Goal: Information Seeking & Learning: Learn about a topic

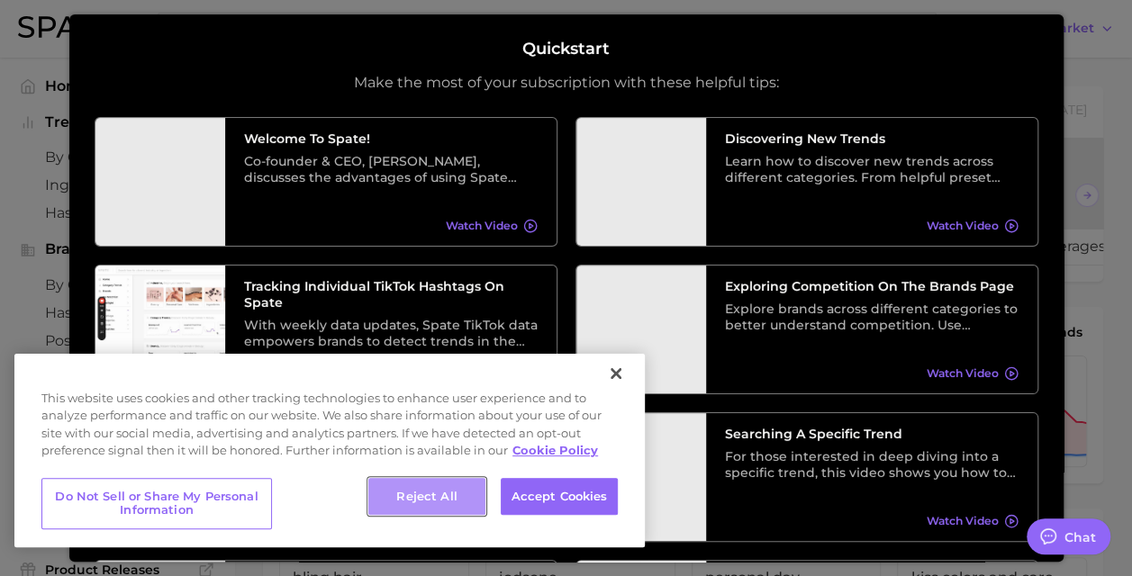
click at [465, 484] on button "Reject All" at bounding box center [426, 497] width 117 height 38
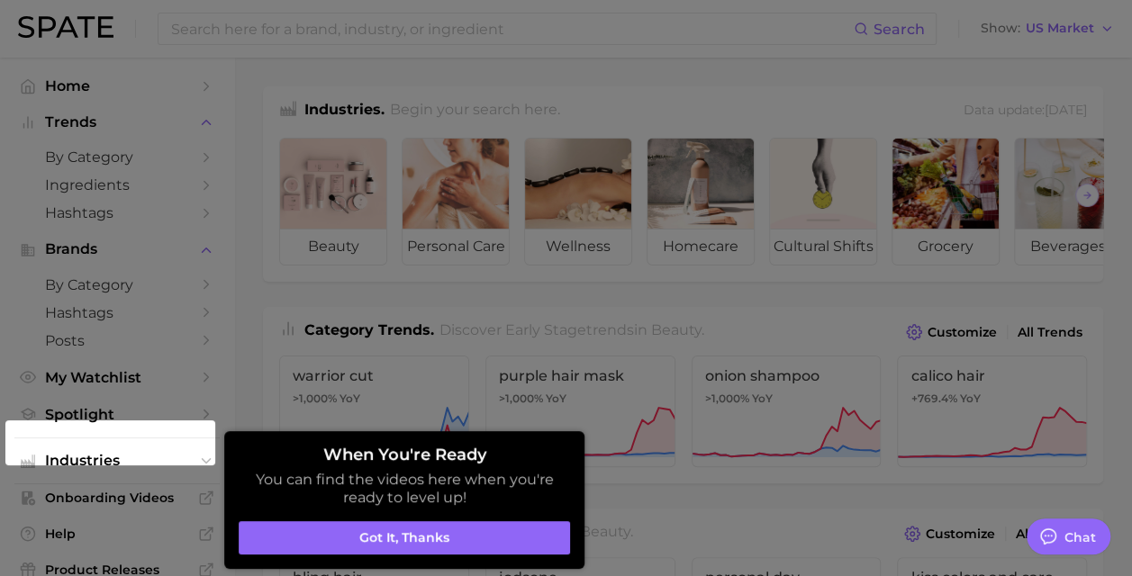
click at [393, 537] on button "Got it, thanks" at bounding box center [404, 538] width 331 height 34
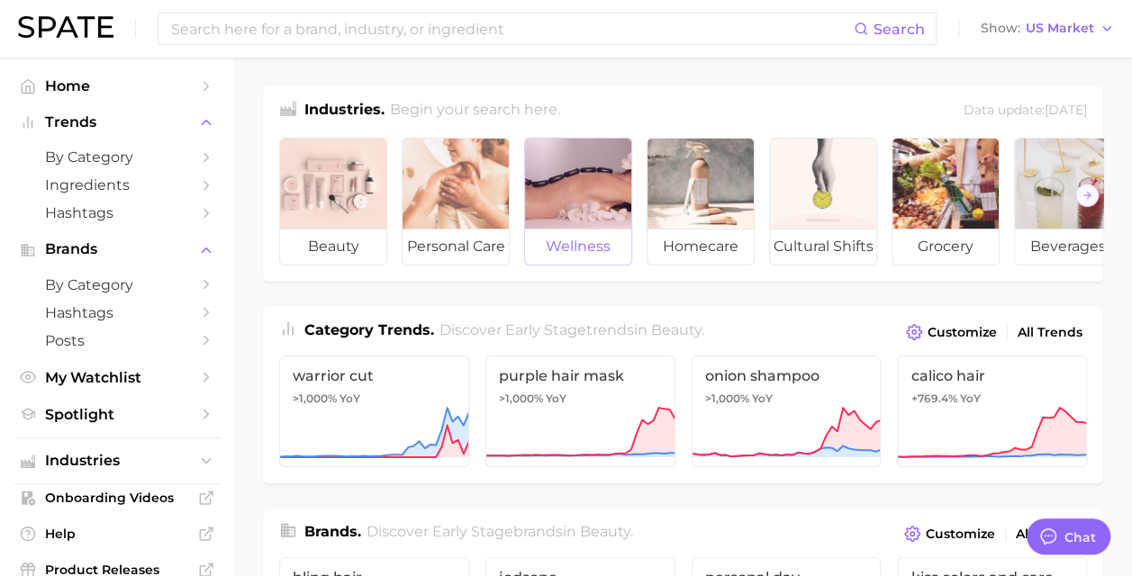
click at [609, 206] on div at bounding box center [578, 184] width 106 height 90
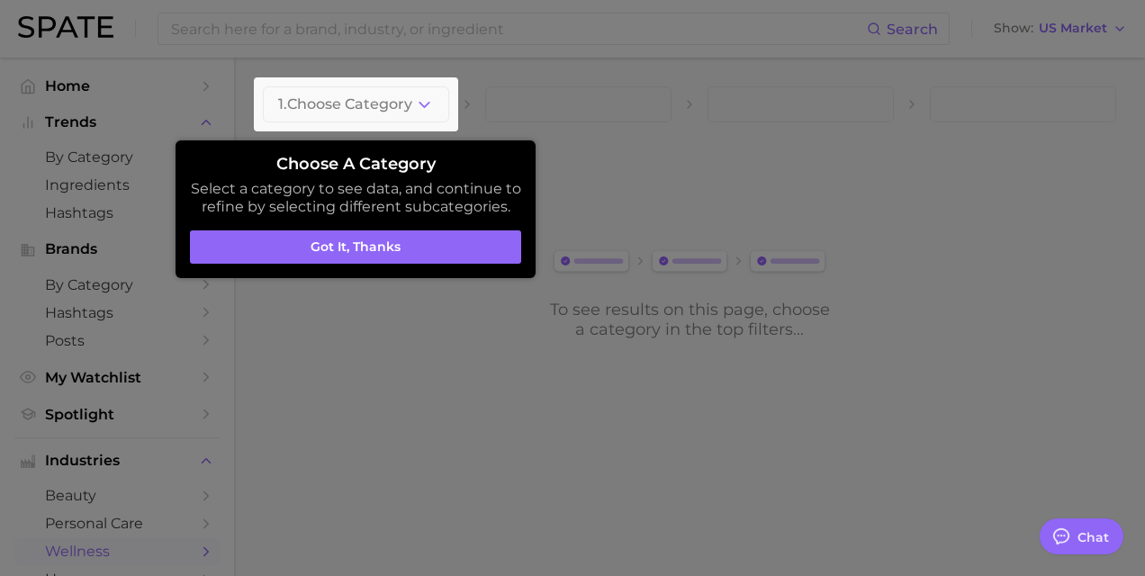
click at [328, 247] on button "Got it, thanks" at bounding box center [355, 248] width 331 height 34
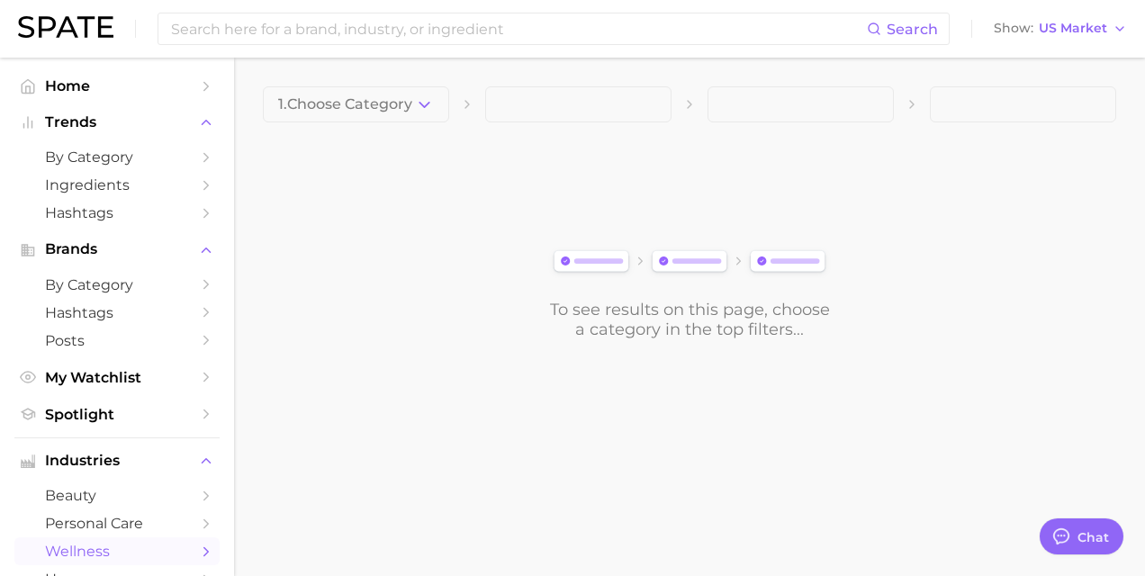
click at [426, 108] on icon "button" at bounding box center [424, 104] width 19 height 19
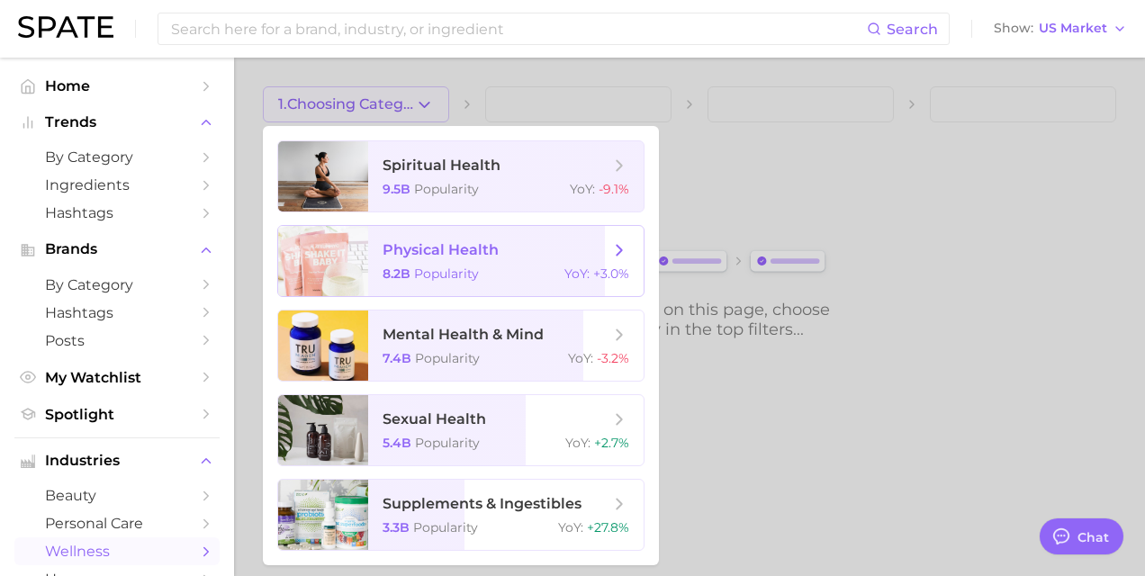
click at [627, 272] on span "+3.0%" at bounding box center [611, 274] width 36 height 16
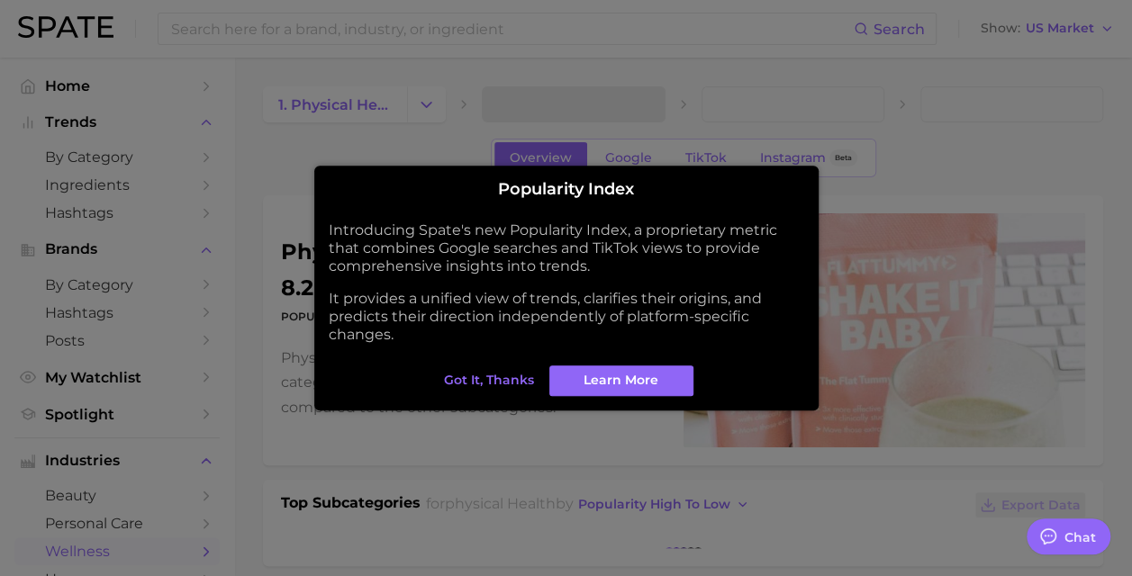
click at [492, 382] on span "Got it, thanks" at bounding box center [489, 380] width 90 height 15
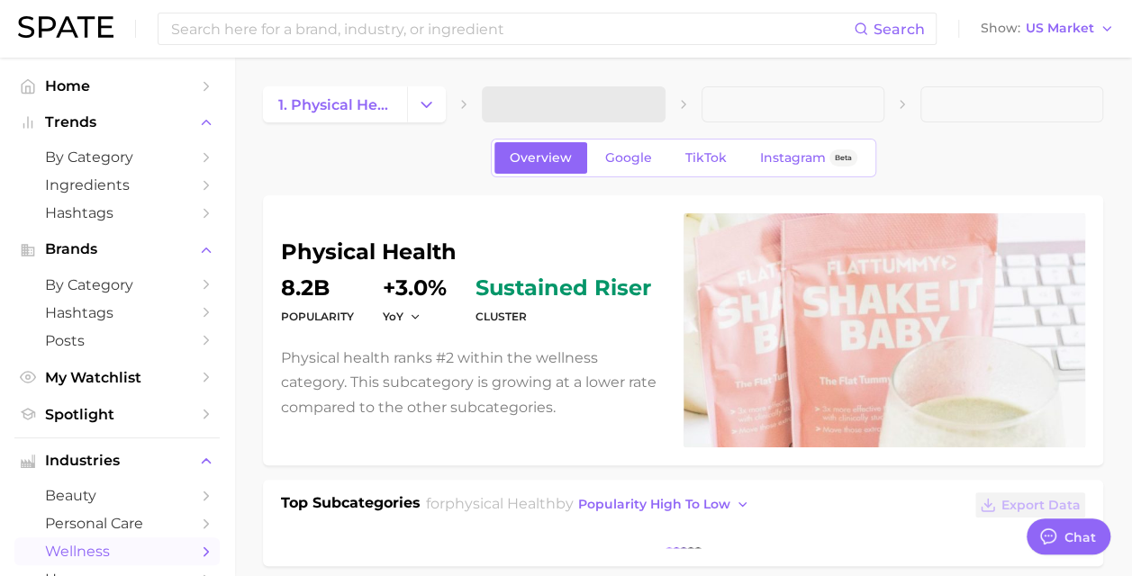
type textarea "x"
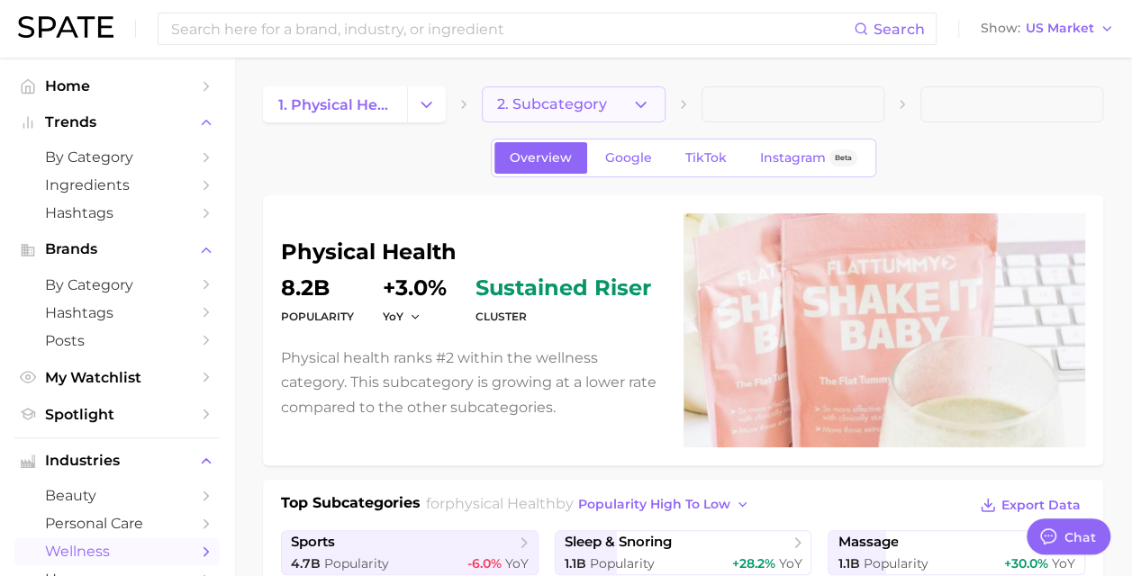
click at [563, 99] on span "2. Subcategory" at bounding box center [552, 104] width 110 height 16
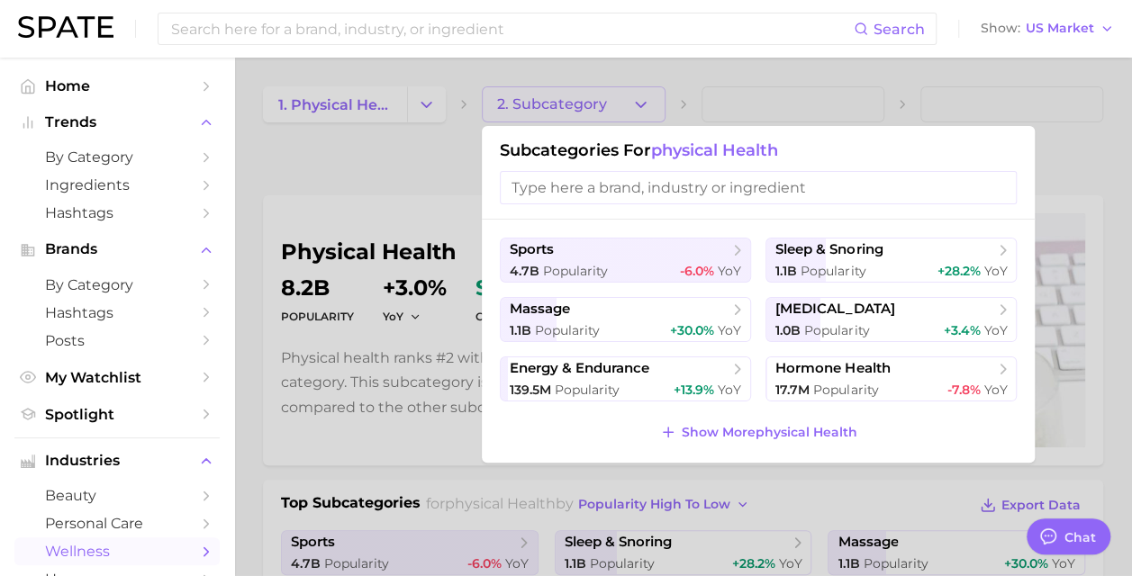
click at [682, 188] on input "search" at bounding box center [758, 187] width 517 height 33
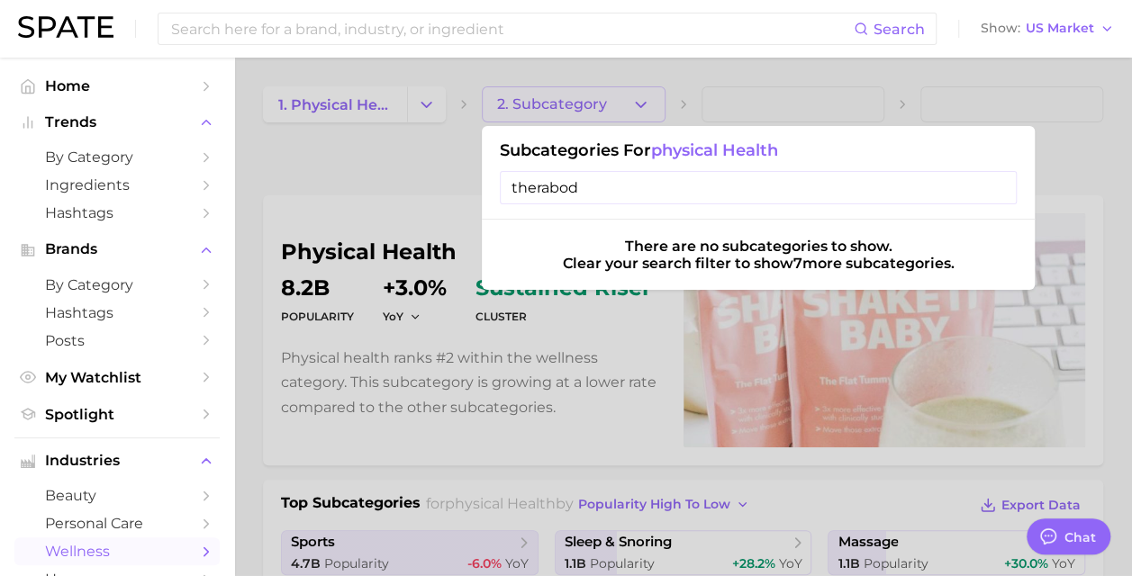
type input "therabody"
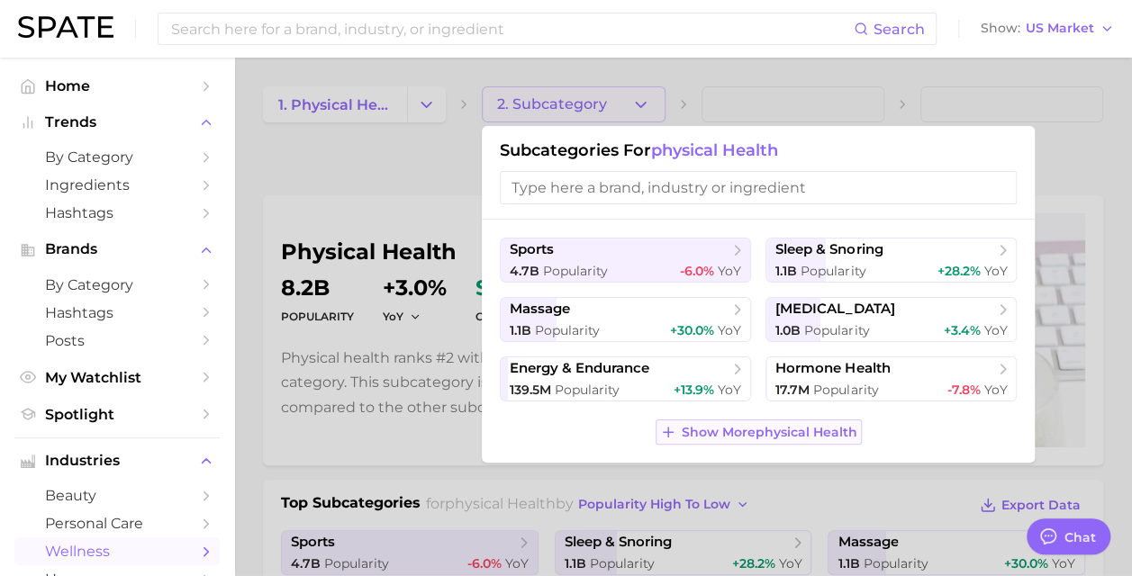
click at [770, 430] on span "Show More physical health" at bounding box center [770, 432] width 176 height 15
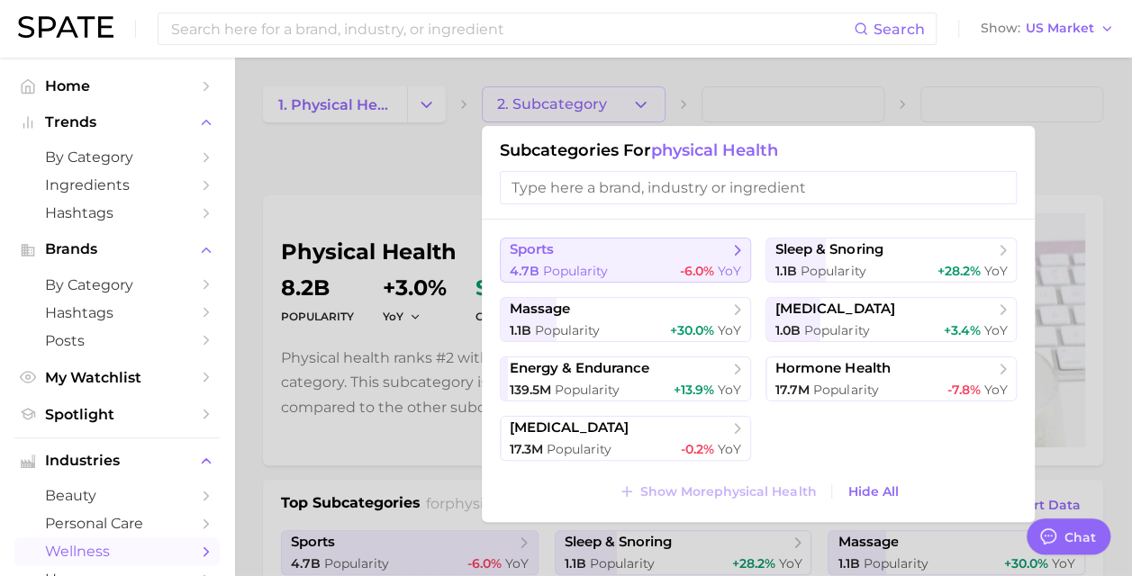
click at [746, 260] on button "sports 4.7b Popularity -6.0% YoY" at bounding box center [625, 260] width 251 height 45
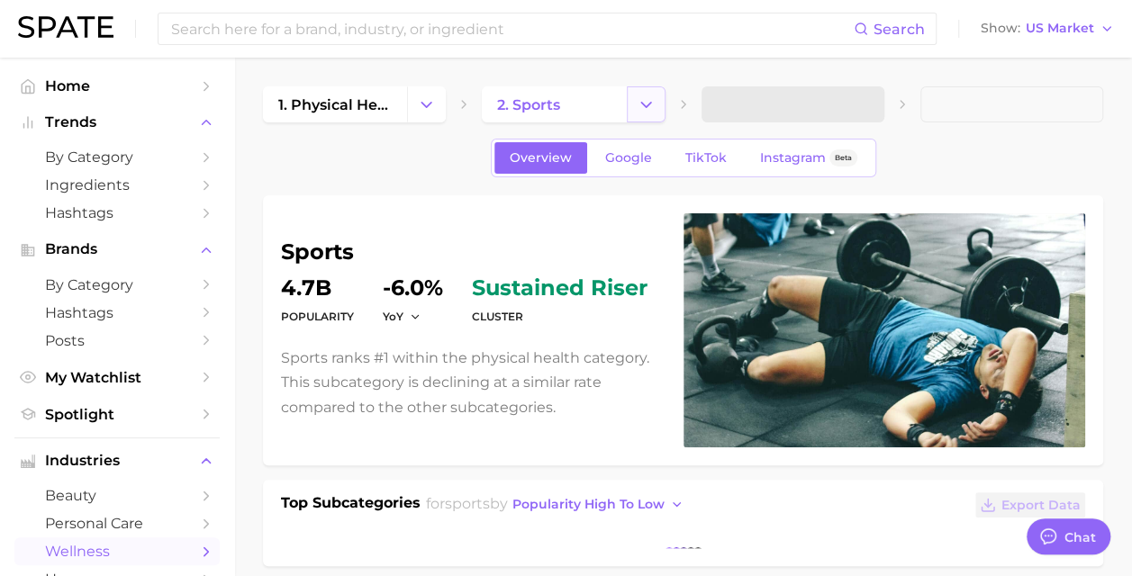
click at [637, 104] on icon "Change Category" at bounding box center [646, 104] width 19 height 19
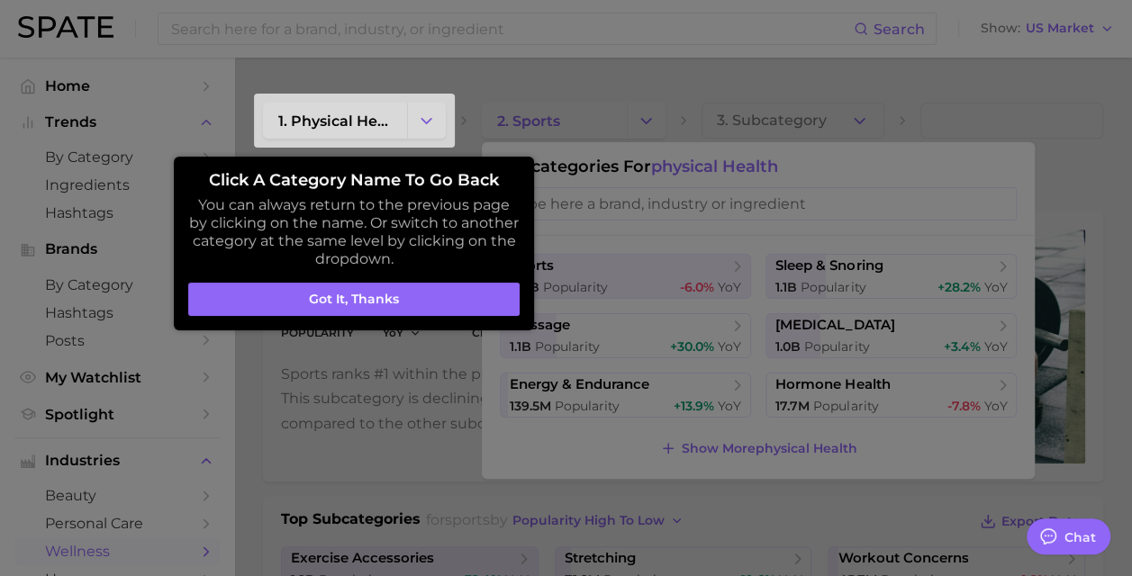
drag, startPoint x: 393, startPoint y: 304, endPoint x: 602, endPoint y: 225, distance: 224.3
click at [389, 304] on button "Got it, thanks" at bounding box center [353, 300] width 331 height 34
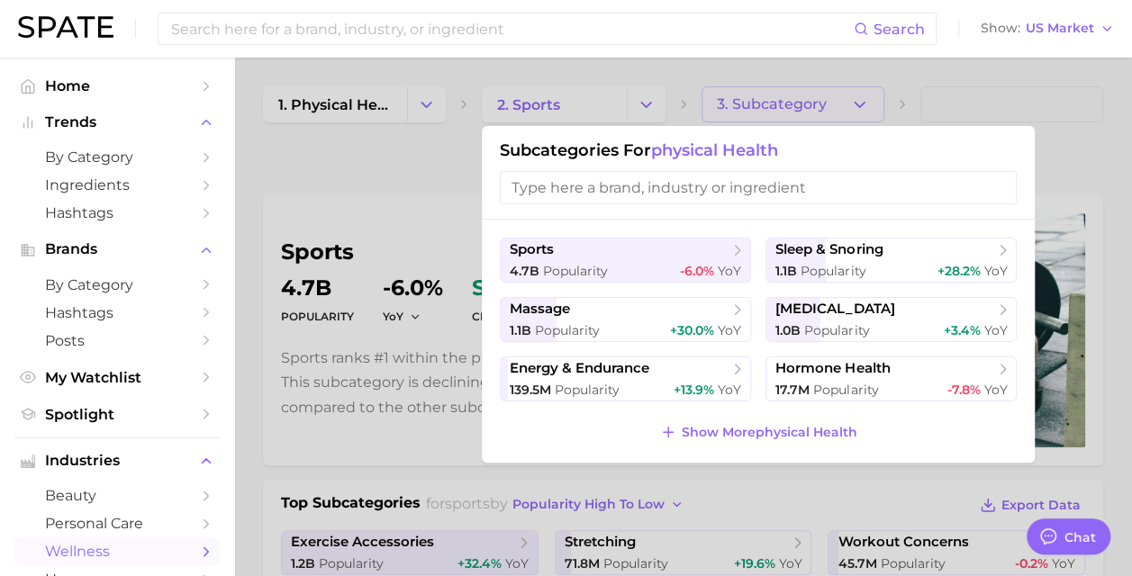
click at [850, 98] on div at bounding box center [566, 288] width 1132 height 576
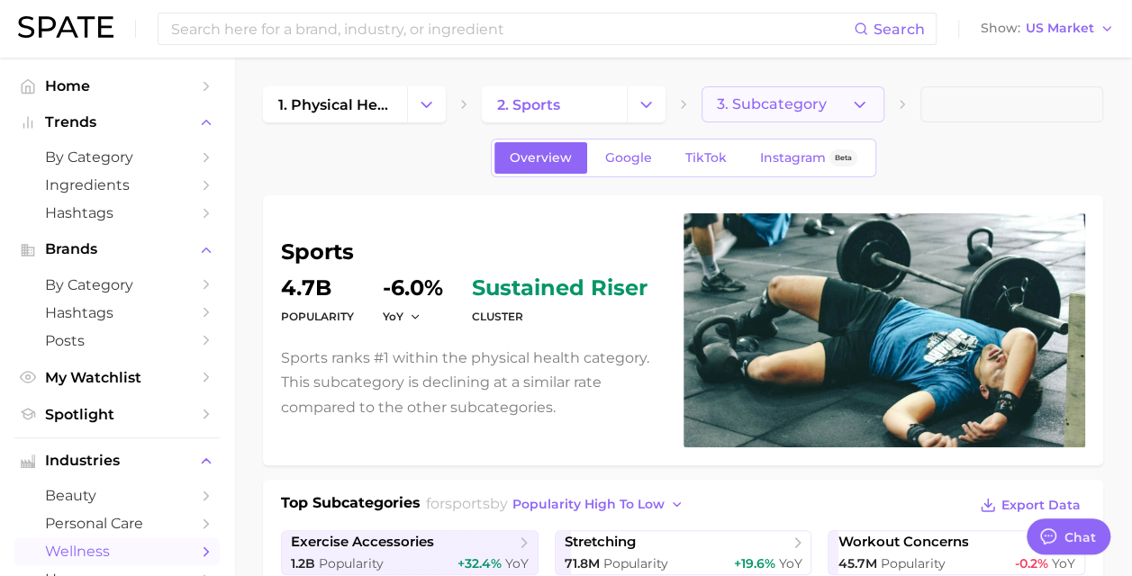
click at [836, 104] on button "3. Subcategory" at bounding box center [792, 104] width 183 height 36
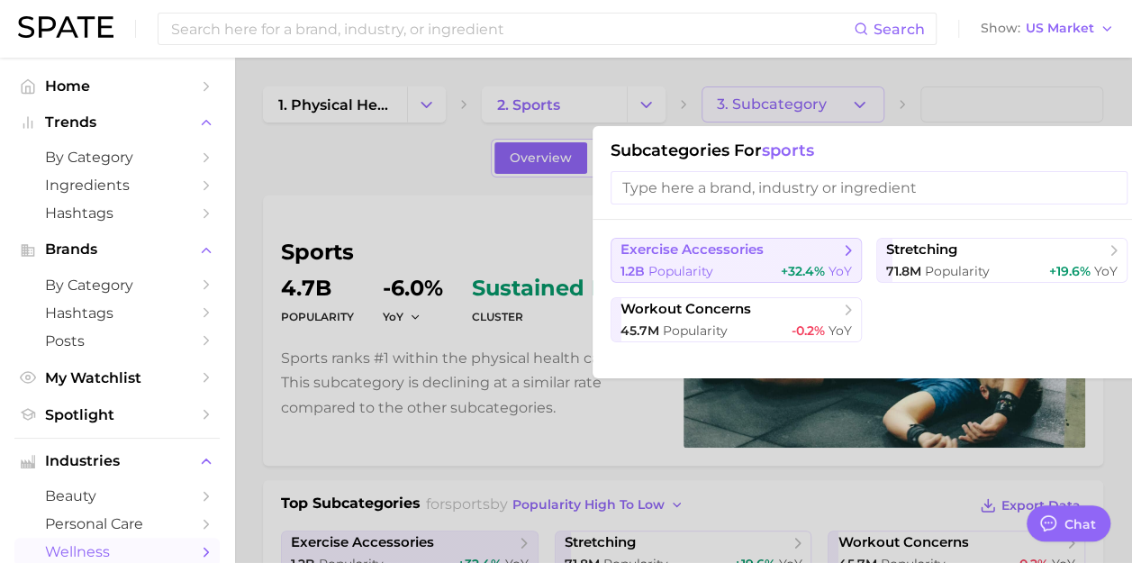
click at [792, 261] on button "exercise accessories 1.2b Popularity +32.4% YoY" at bounding box center [735, 260] width 251 height 45
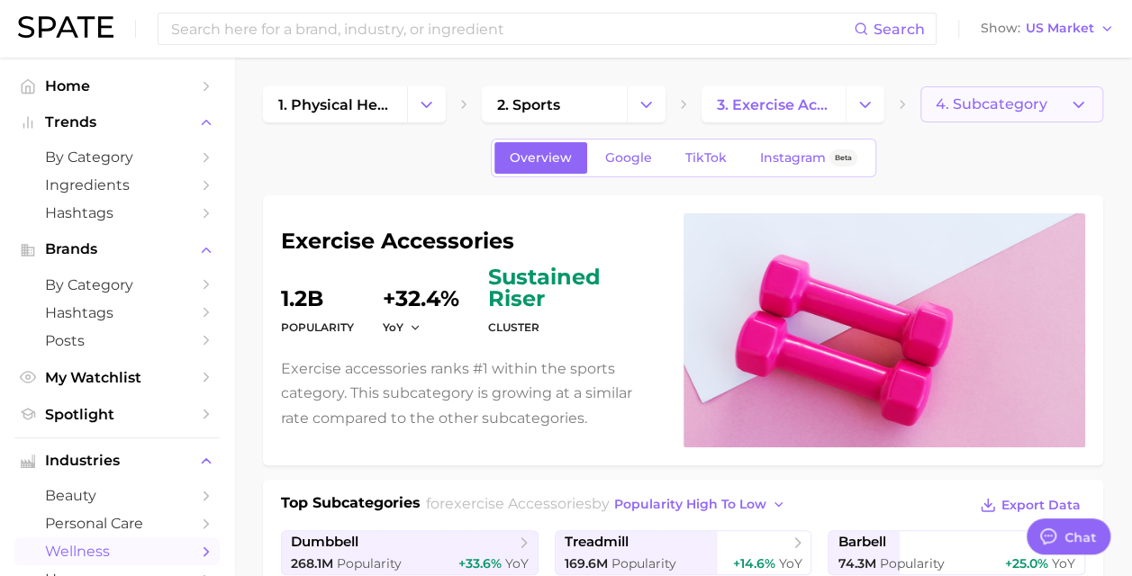
click at [993, 101] on span "4. Subcategory" at bounding box center [992, 104] width 112 height 16
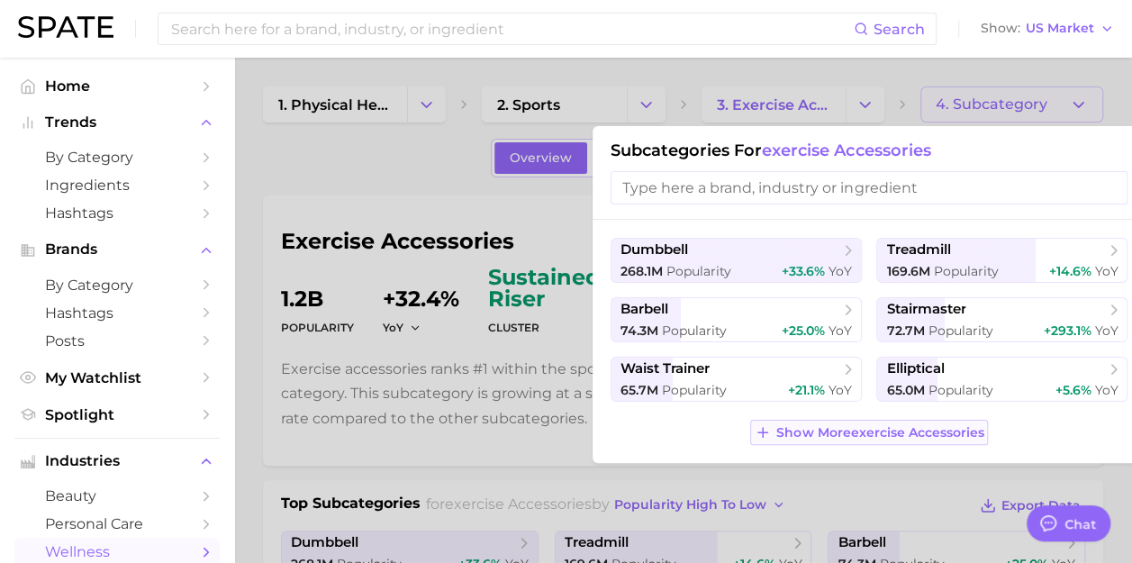
click at [891, 425] on span "Show More exercise accessories" at bounding box center [879, 432] width 207 height 15
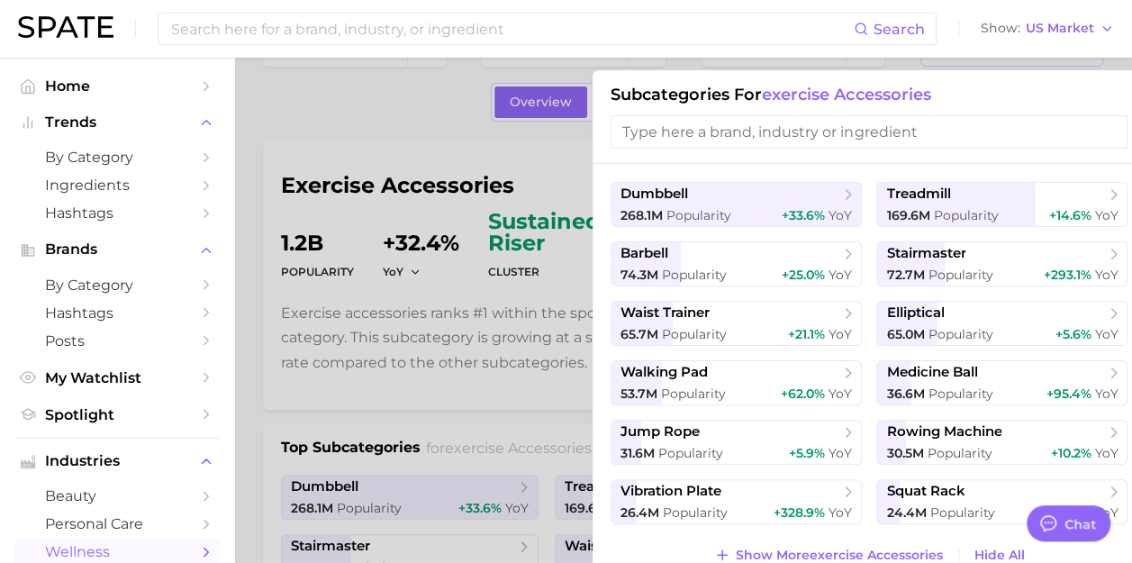
scroll to position [176, 0]
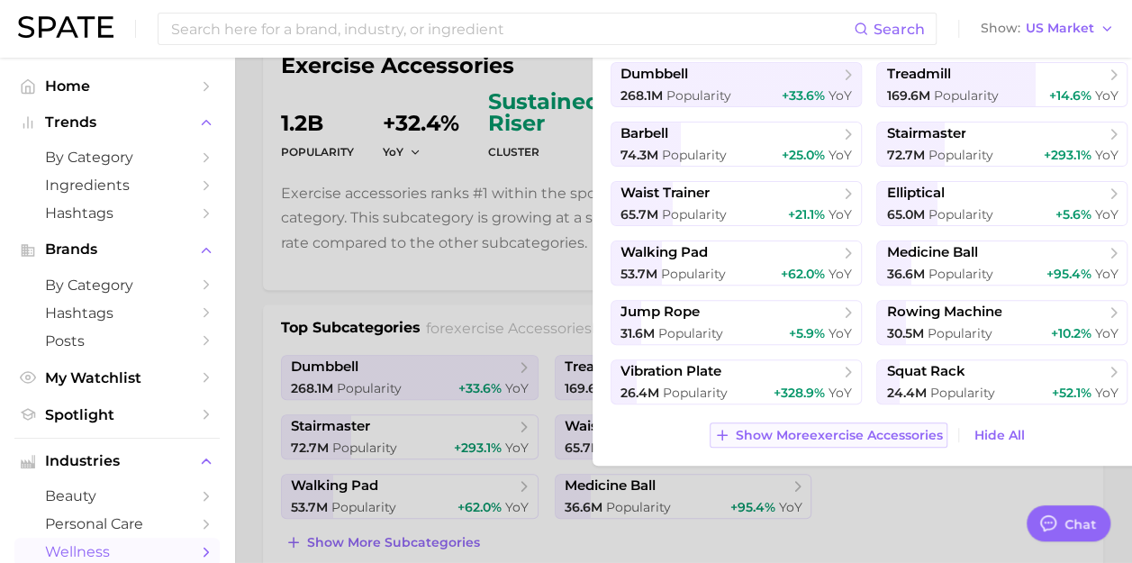
click at [765, 436] on span "Show More exercise accessories" at bounding box center [839, 435] width 207 height 15
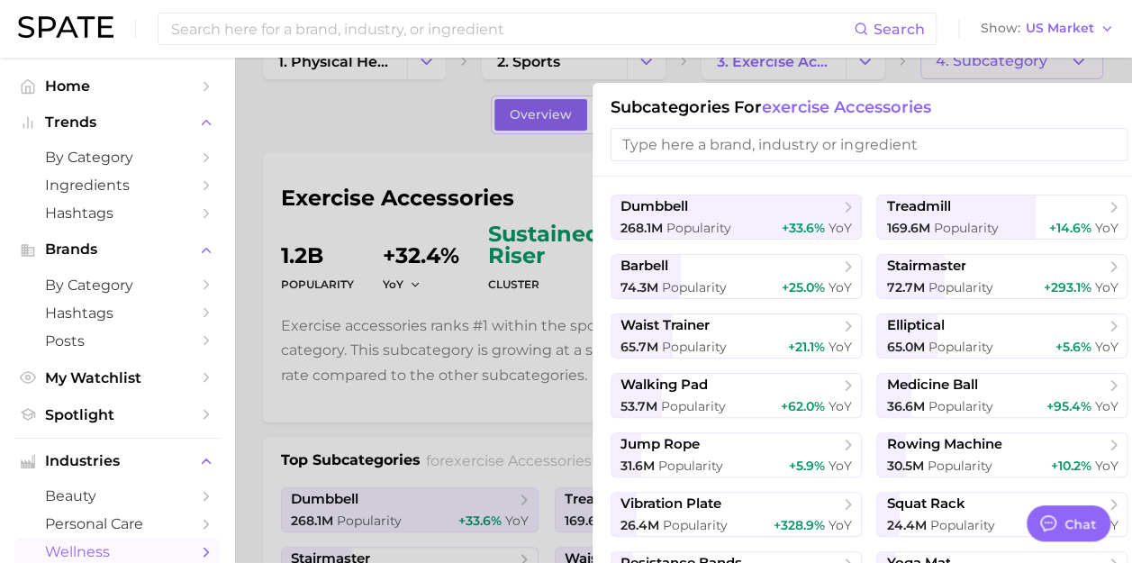
scroll to position [29, 0]
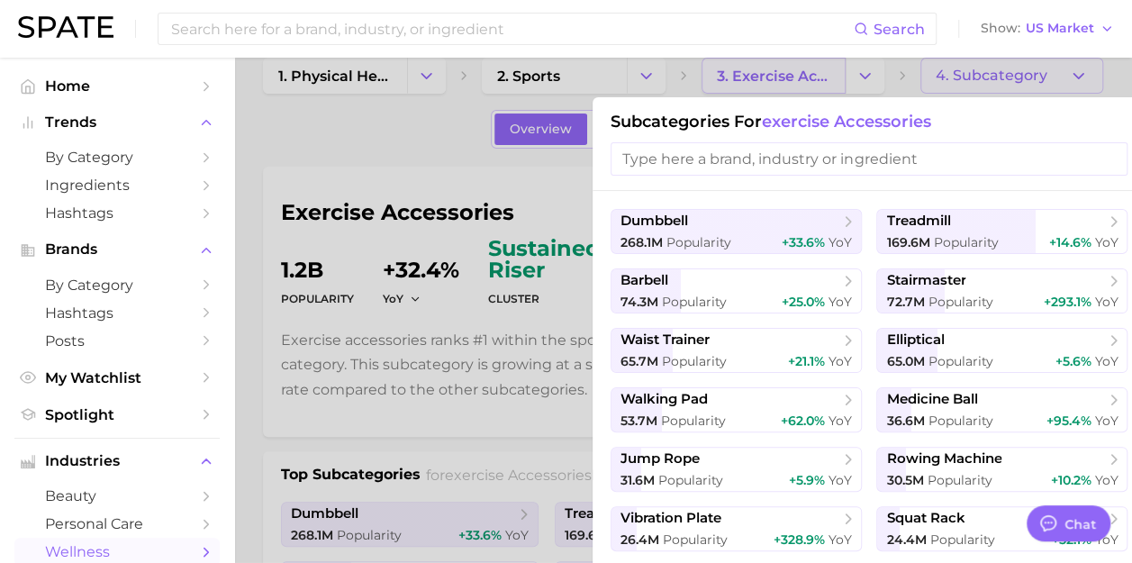
click at [751, 83] on div at bounding box center [566, 281] width 1132 height 563
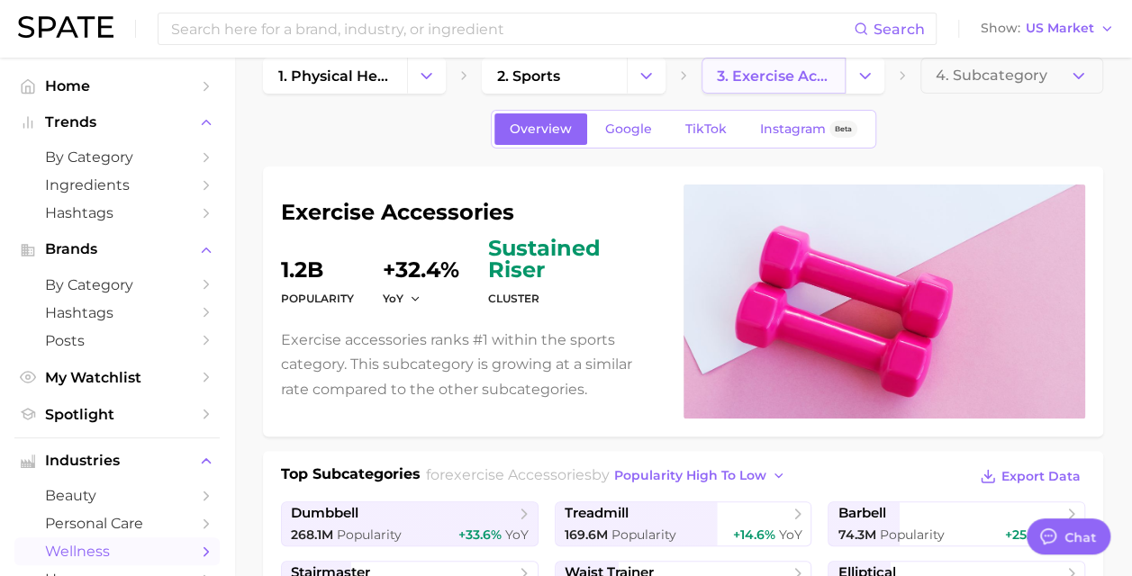
click at [766, 73] on span "3. exercise accessories" at bounding box center [773, 76] width 113 height 17
click at [873, 77] on button "Change Category" at bounding box center [865, 76] width 39 height 36
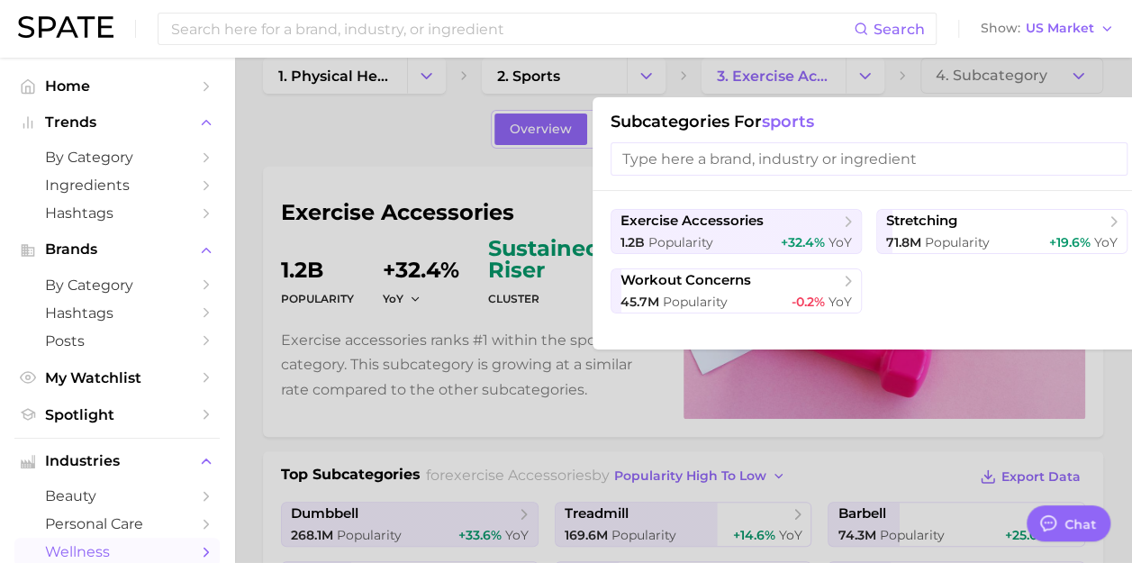
click at [878, 164] on input "search" at bounding box center [868, 158] width 517 height 33
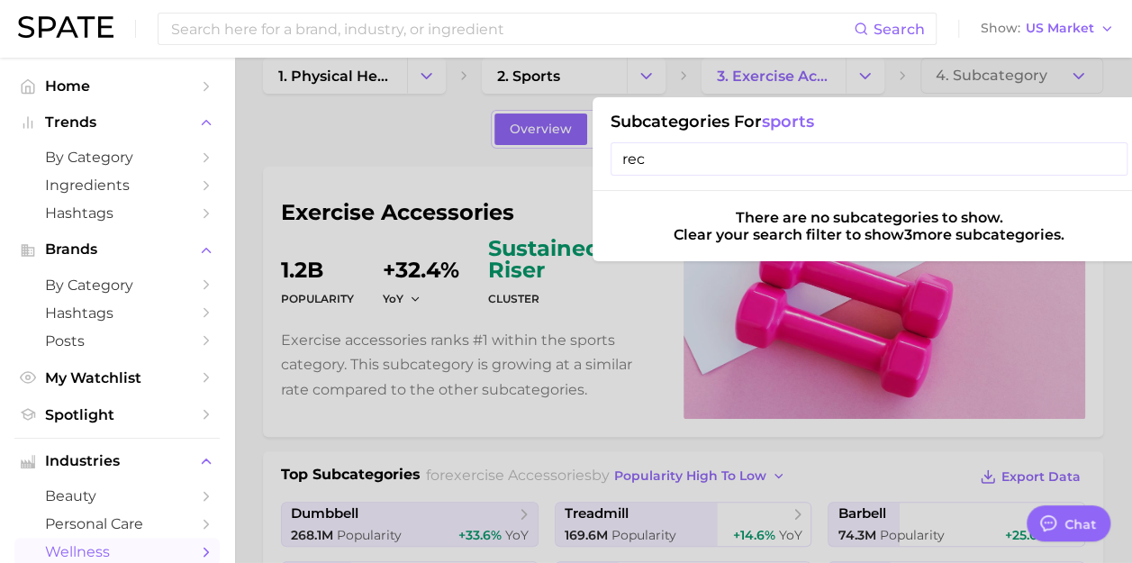
type input "re"
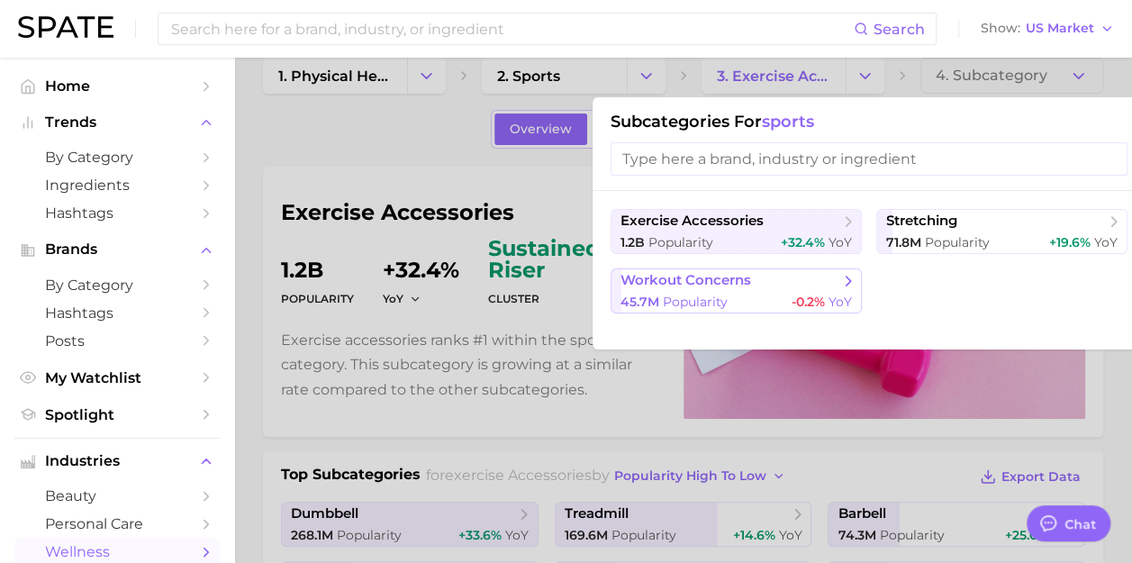
click at [798, 294] on span "-0.2% YoY" at bounding box center [821, 302] width 60 height 17
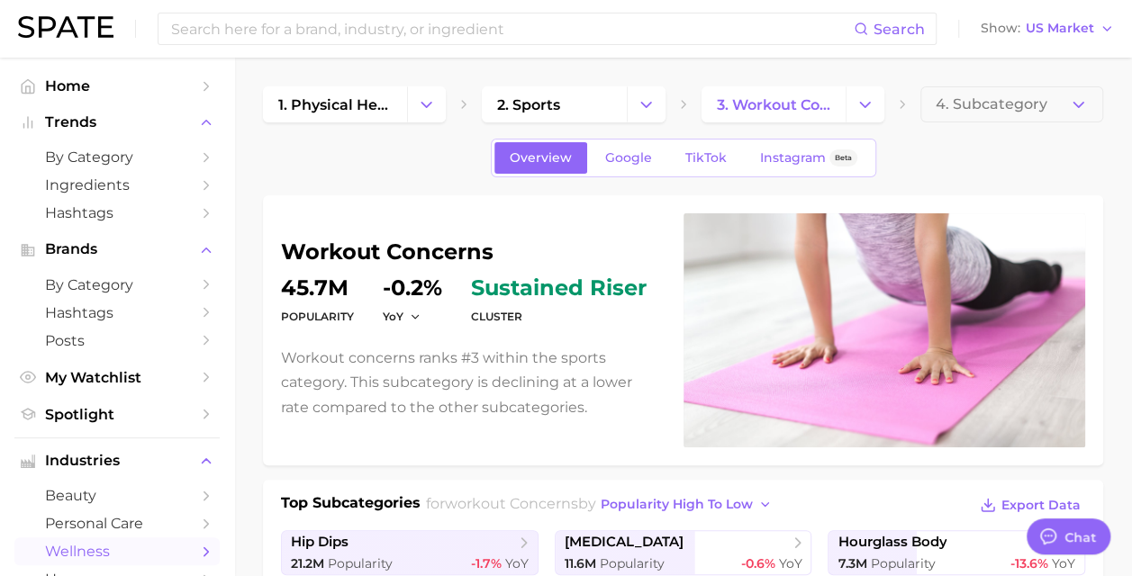
click at [991, 104] on span "4. Subcategory" at bounding box center [992, 104] width 112 height 16
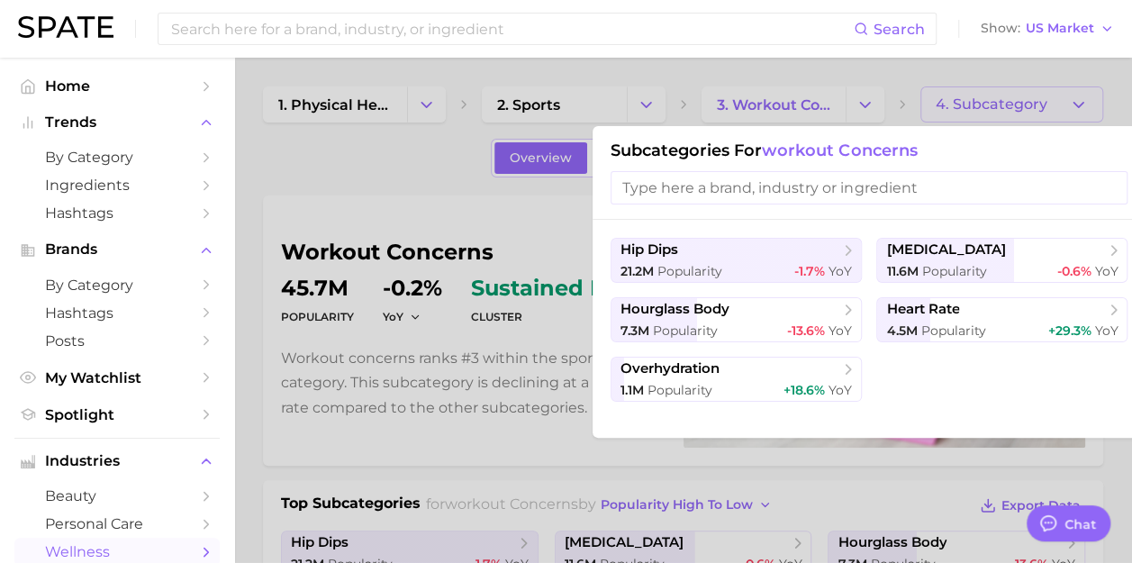
click at [493, 185] on div at bounding box center [566, 281] width 1132 height 563
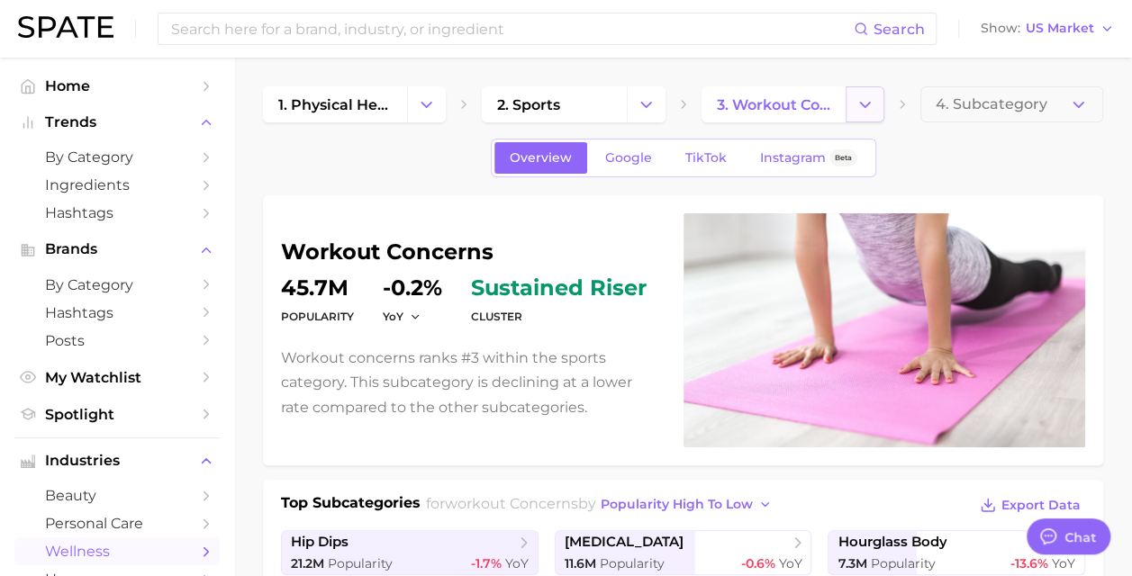
click at [867, 98] on icon "Change Category" at bounding box center [864, 104] width 19 height 19
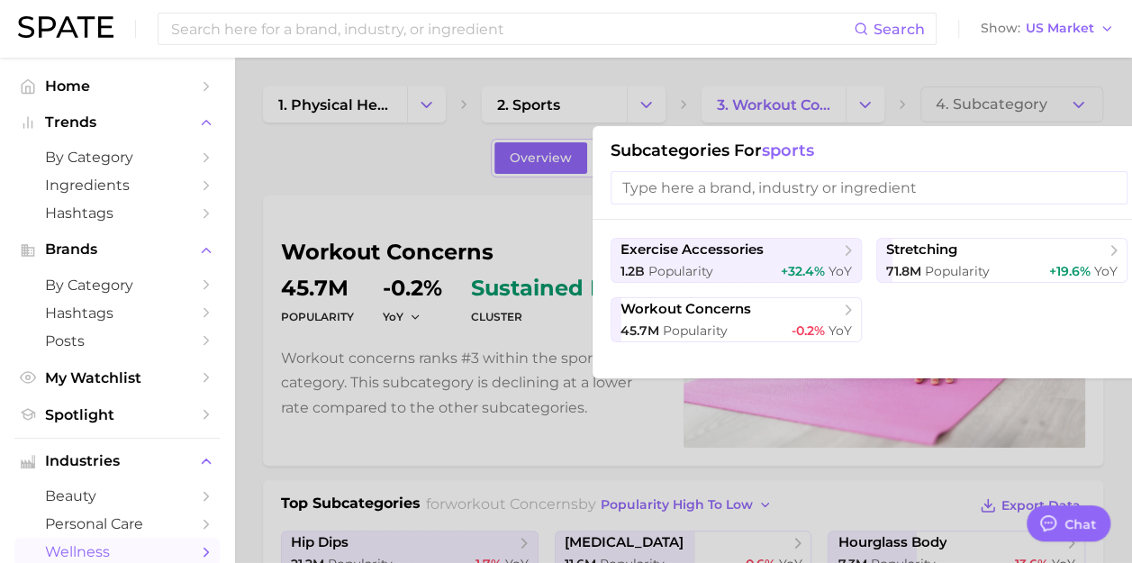
scroll to position [0, 14]
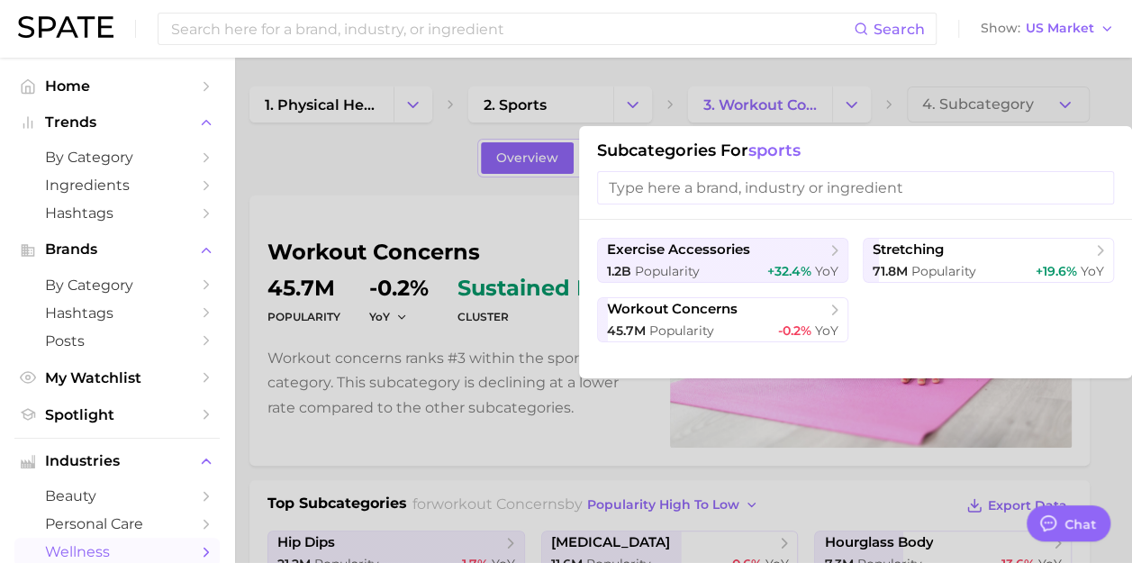
click at [971, 193] on input "search" at bounding box center [855, 187] width 517 height 33
drag, startPoint x: 571, startPoint y: 99, endPoint x: 569, endPoint y: 113, distance: 14.5
click at [567, 99] on div at bounding box center [566, 281] width 1132 height 563
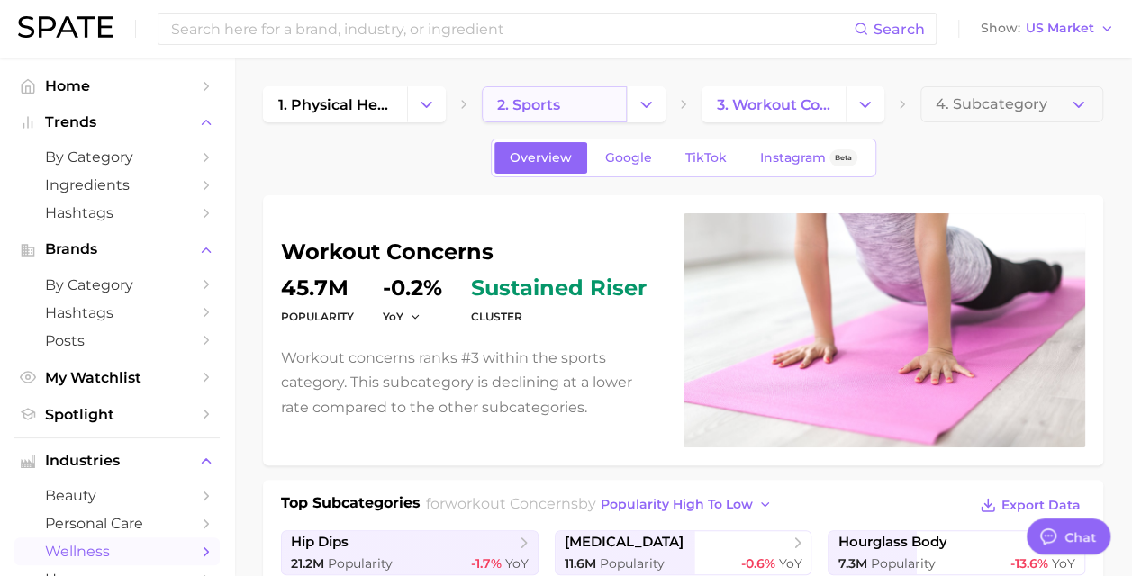
click at [569, 113] on link "2. sports" at bounding box center [554, 104] width 144 height 36
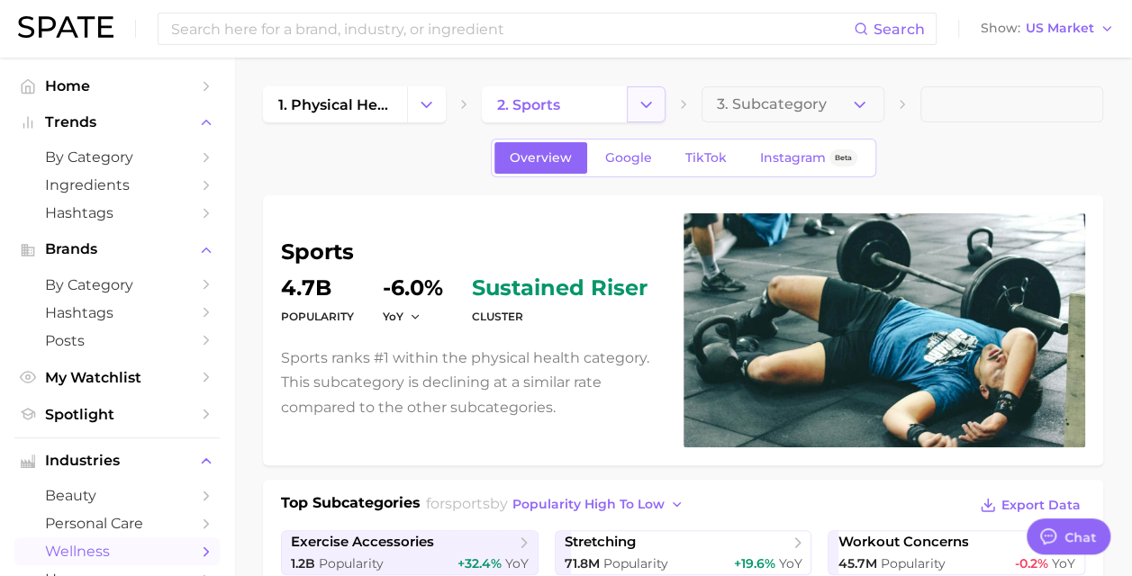
click at [657, 108] on button "Change Category" at bounding box center [646, 104] width 39 height 36
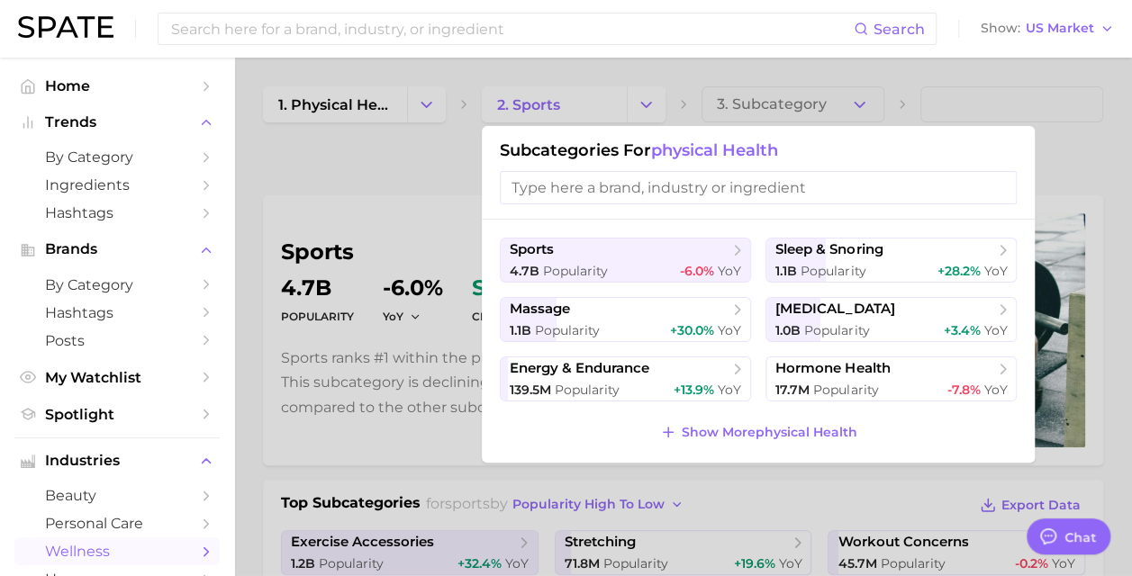
click at [800, 441] on button "Show More physical health" at bounding box center [759, 432] width 206 height 25
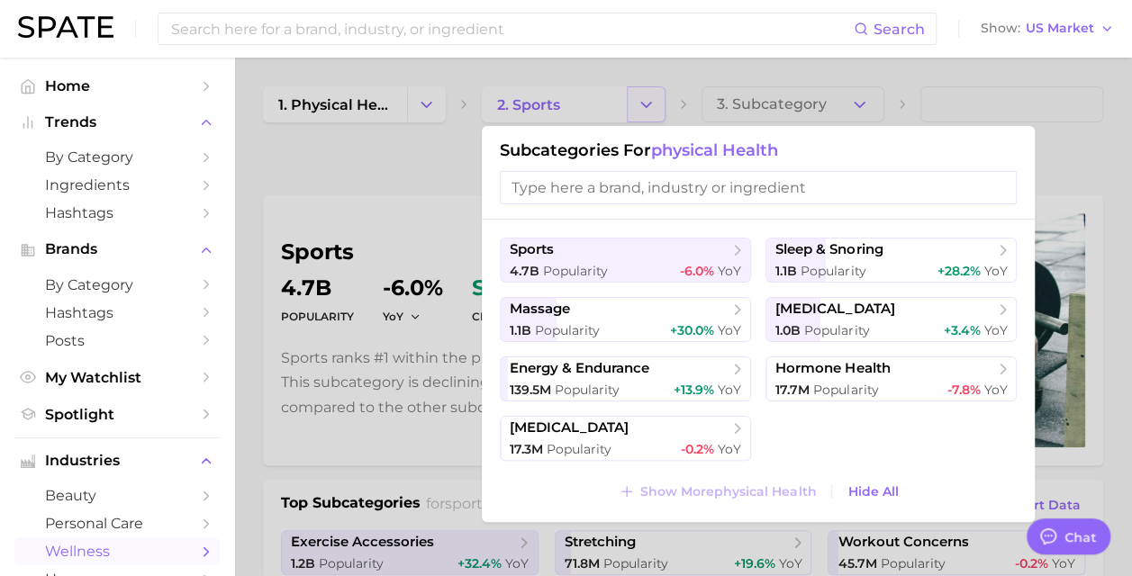
click at [657, 109] on div at bounding box center [566, 288] width 1132 height 576
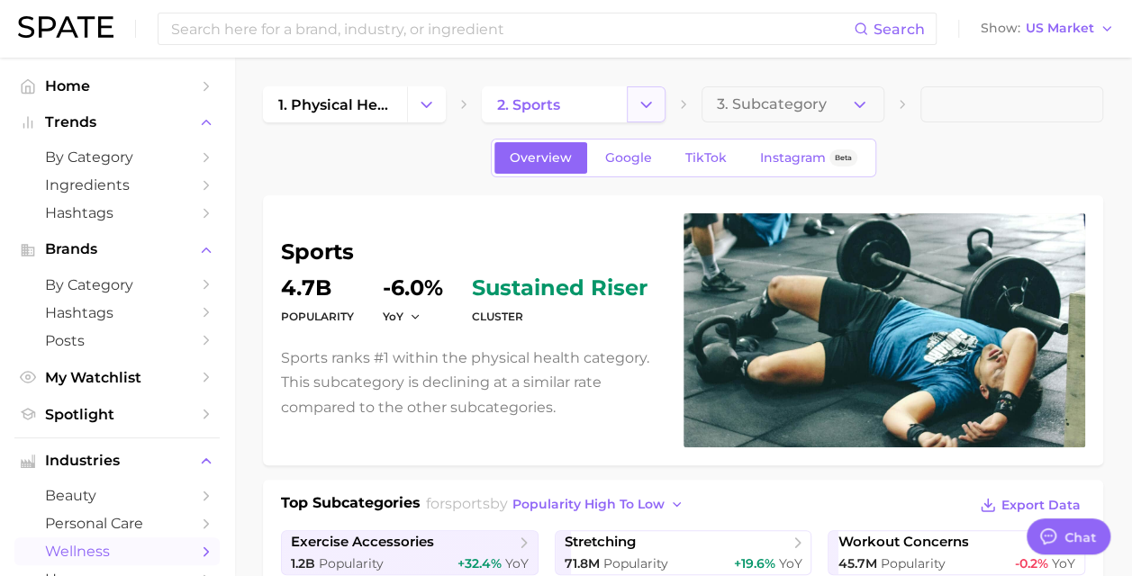
click at [652, 104] on icon "Change Category" at bounding box center [646, 104] width 19 height 19
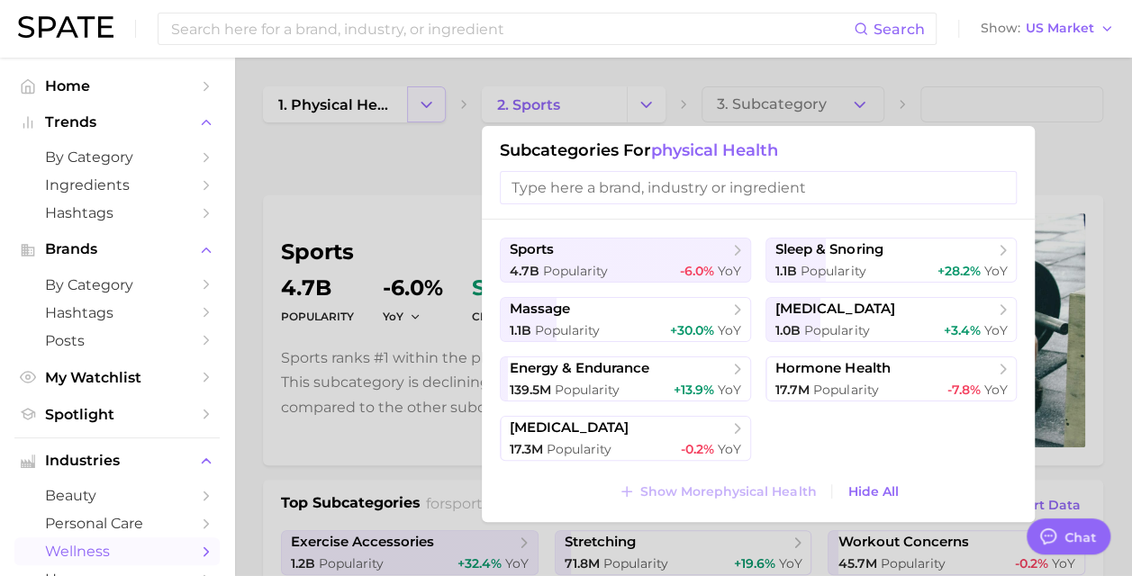
drag, startPoint x: 402, startPoint y: 113, endPoint x: 416, endPoint y: 105, distance: 16.5
click at [400, 113] on div at bounding box center [566, 288] width 1132 height 576
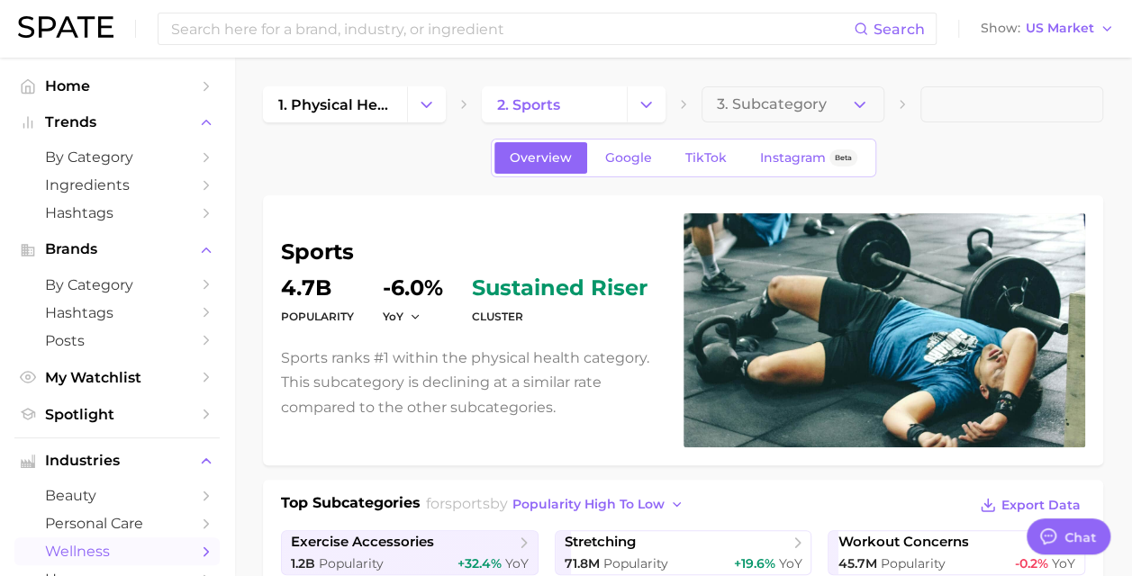
click at [427, 100] on icon "Change Category" at bounding box center [426, 104] width 19 height 19
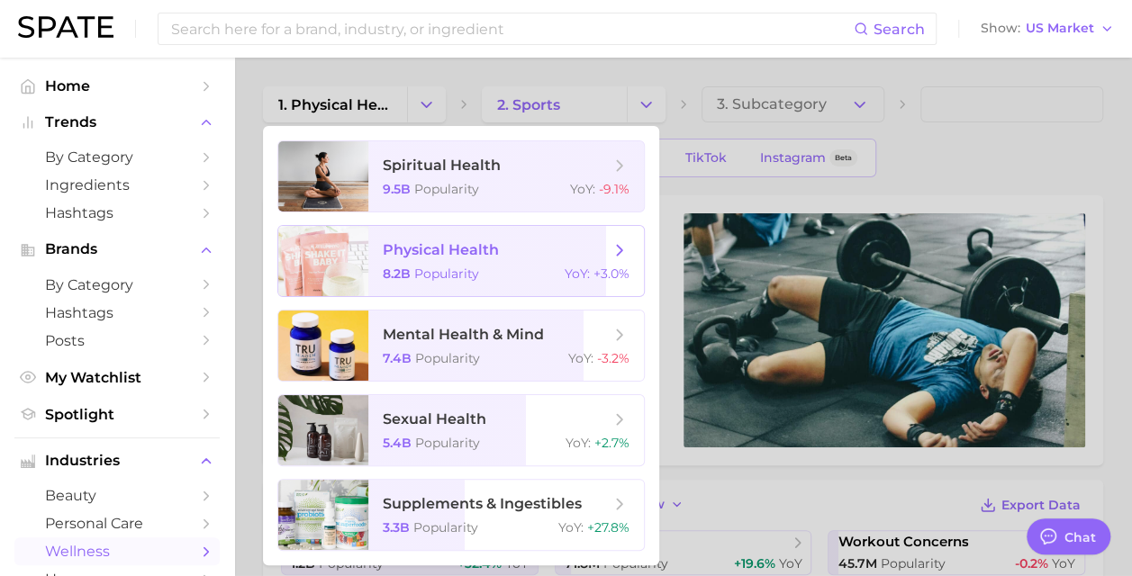
click at [610, 280] on span "+3.0%" at bounding box center [611, 274] width 36 height 16
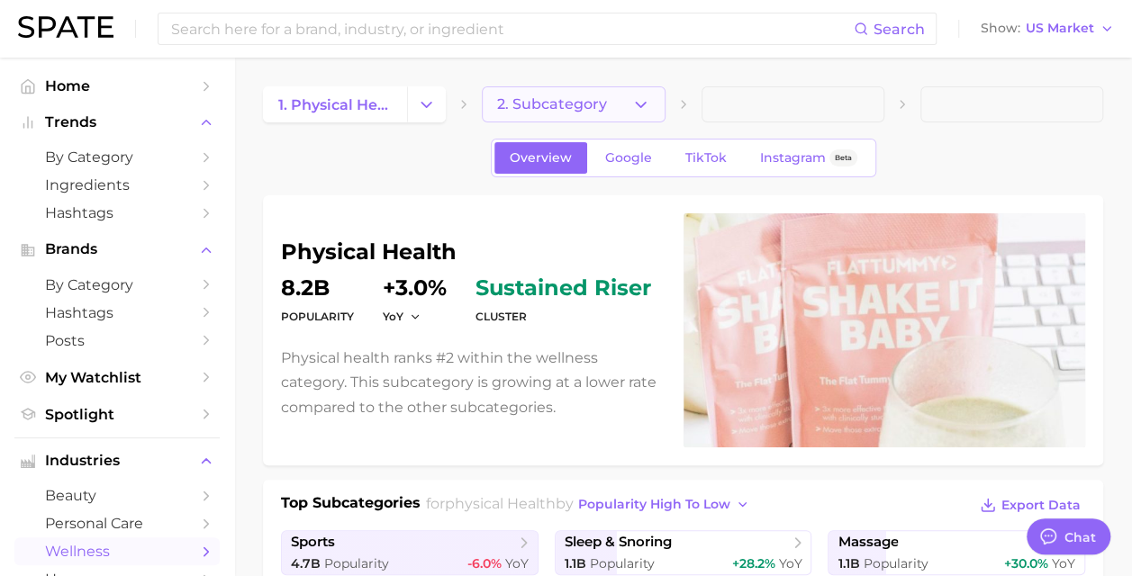
click at [591, 107] on span "2. Subcategory" at bounding box center [552, 104] width 110 height 16
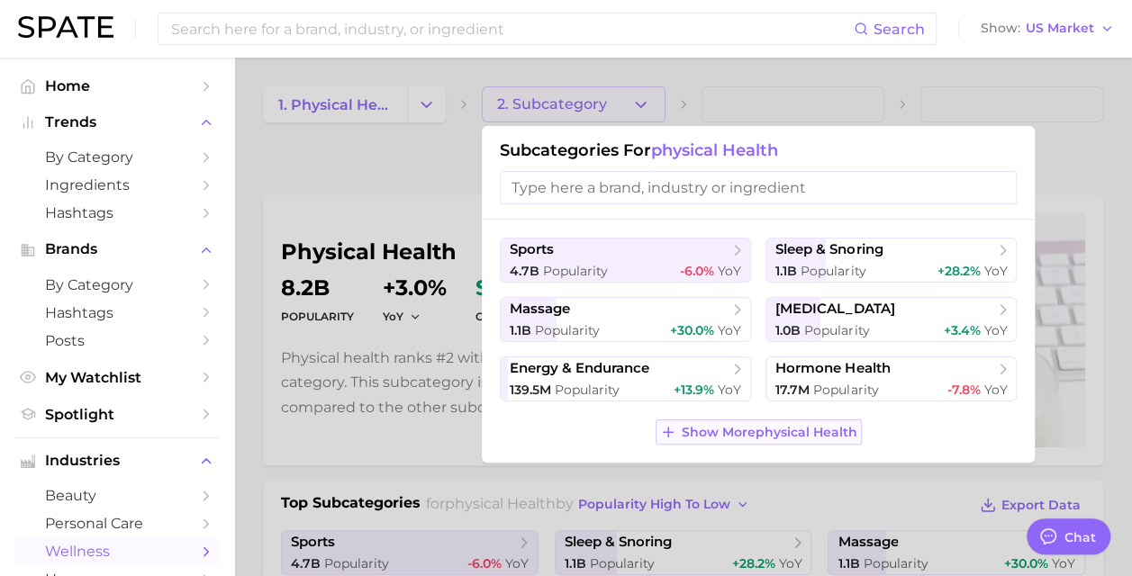
click at [759, 426] on span "Show More physical health" at bounding box center [770, 432] width 176 height 15
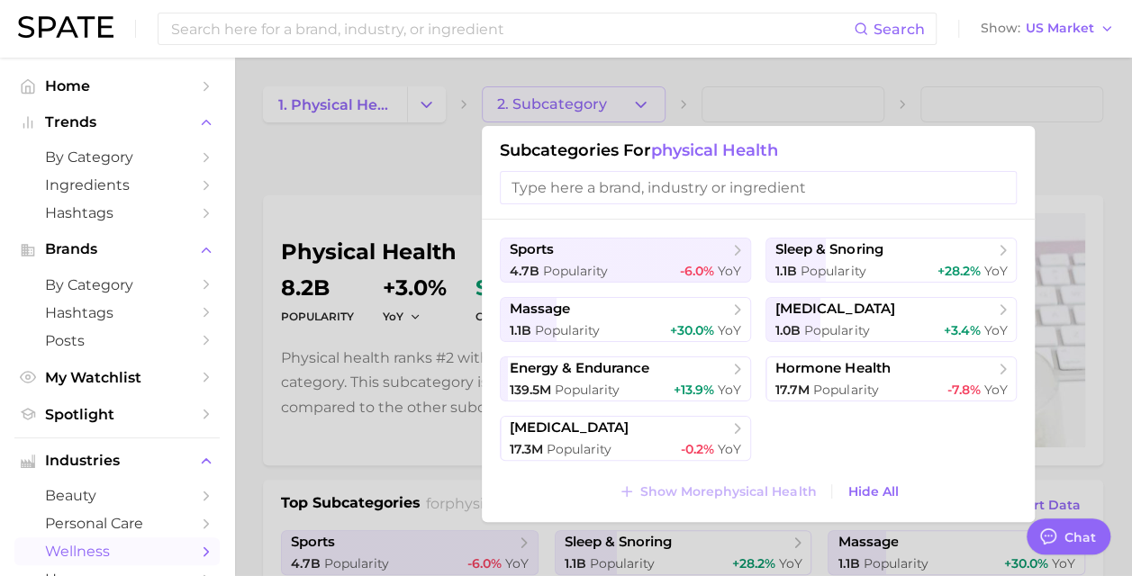
click at [799, 188] on input "search" at bounding box center [758, 187] width 517 height 33
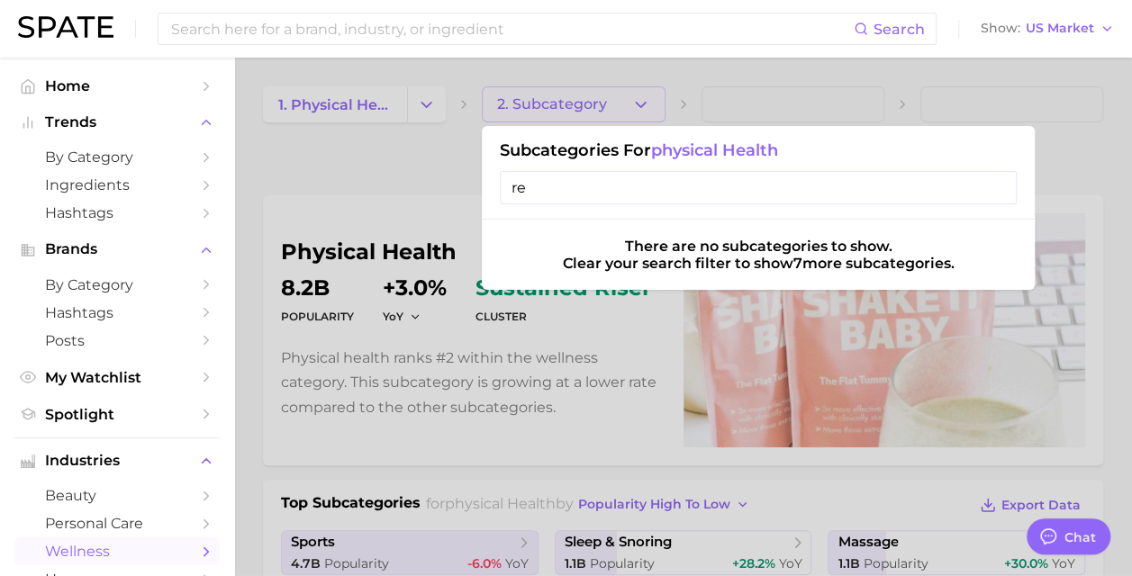
type input "r"
type input "pain"
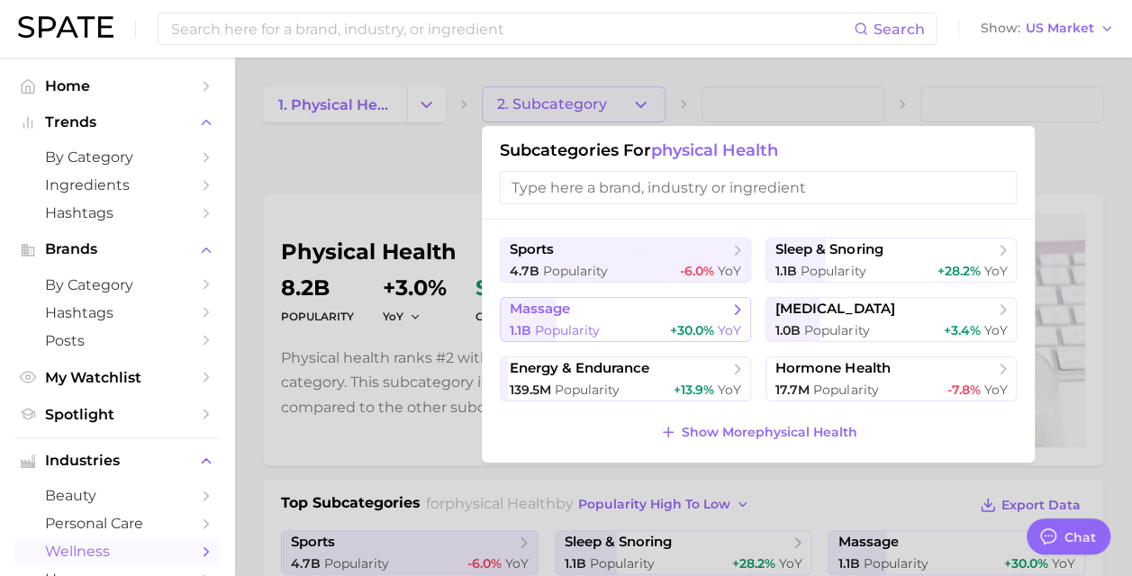
click at [693, 329] on span "+30.0%" at bounding box center [692, 330] width 44 height 16
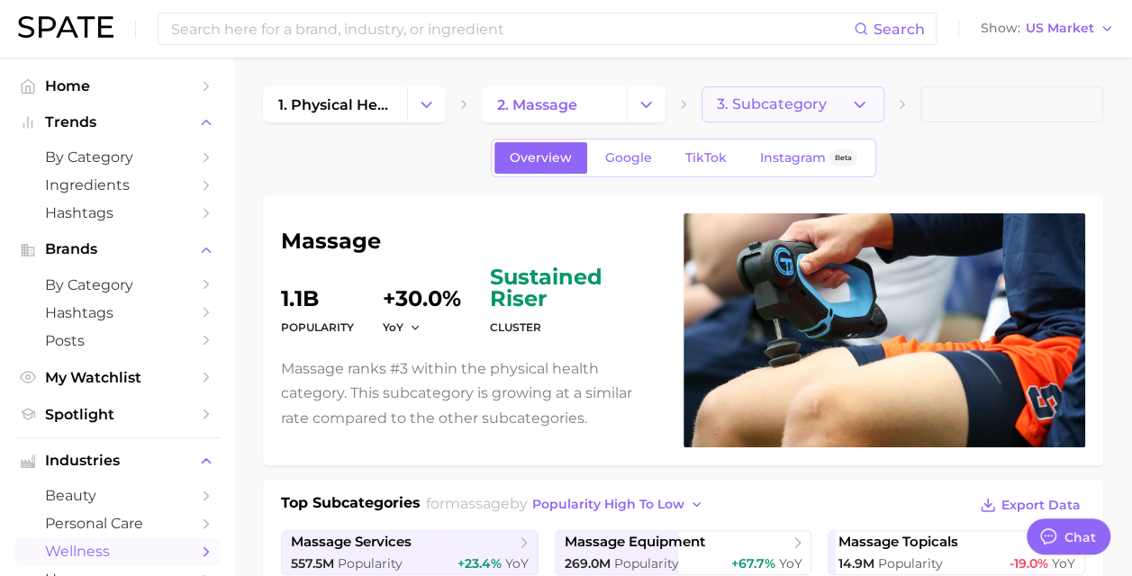
click at [800, 99] on span "3. Subcategory" at bounding box center [772, 104] width 110 height 16
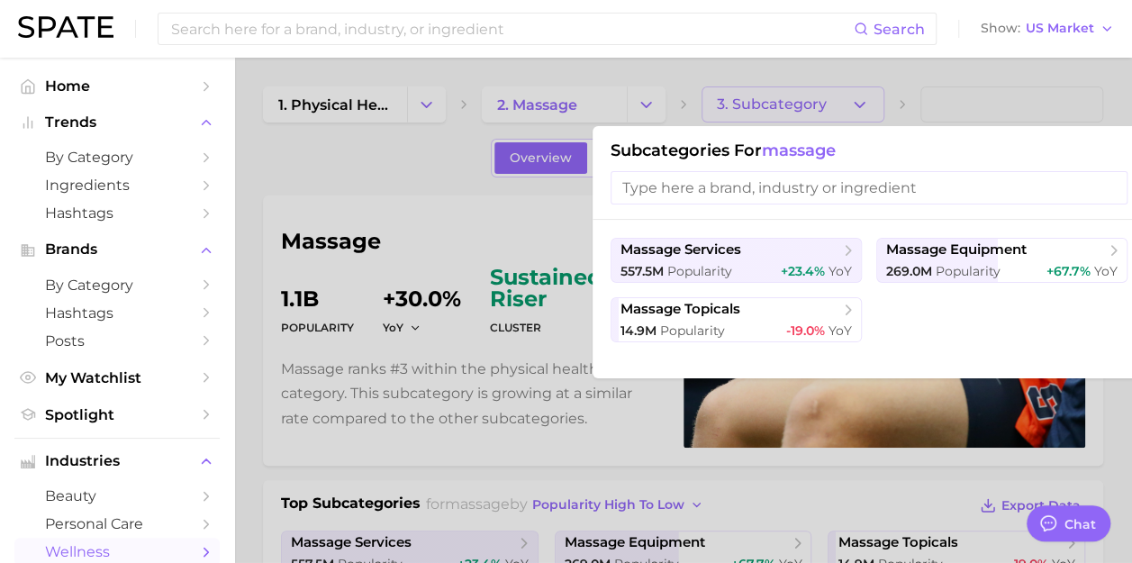
click at [800, 99] on div at bounding box center [566, 281] width 1132 height 563
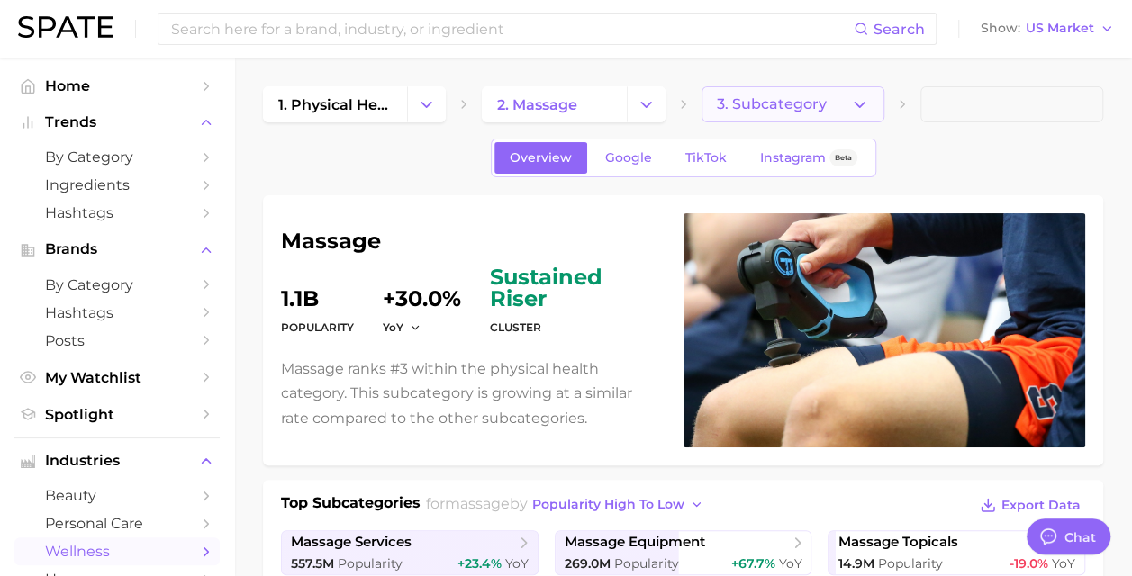
click at [798, 99] on span "3. Subcategory" at bounding box center [772, 104] width 110 height 16
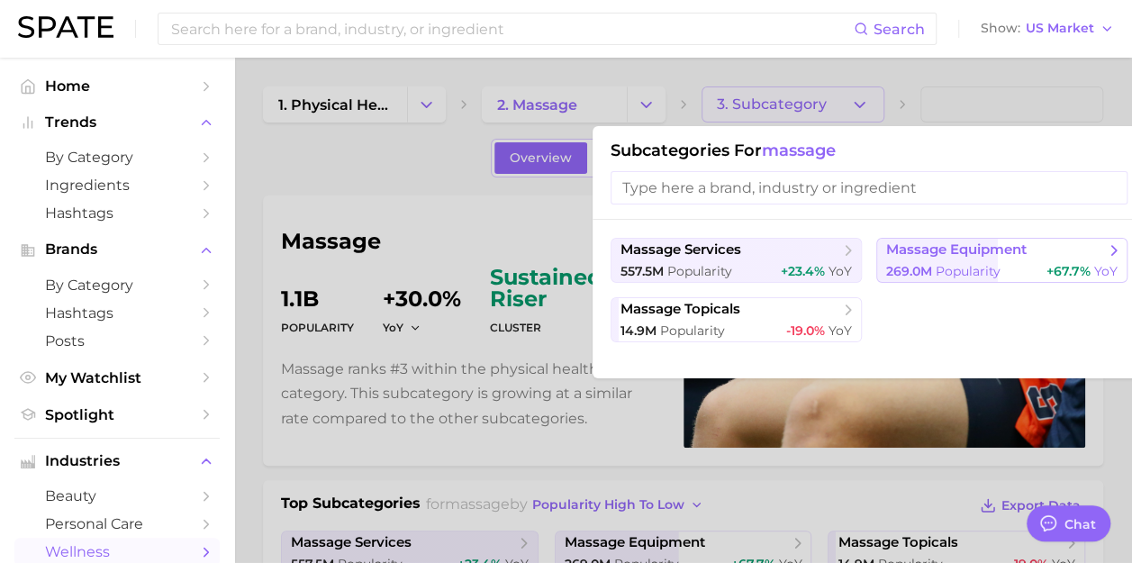
click at [1079, 276] on span "+67.7%" at bounding box center [1068, 271] width 44 height 16
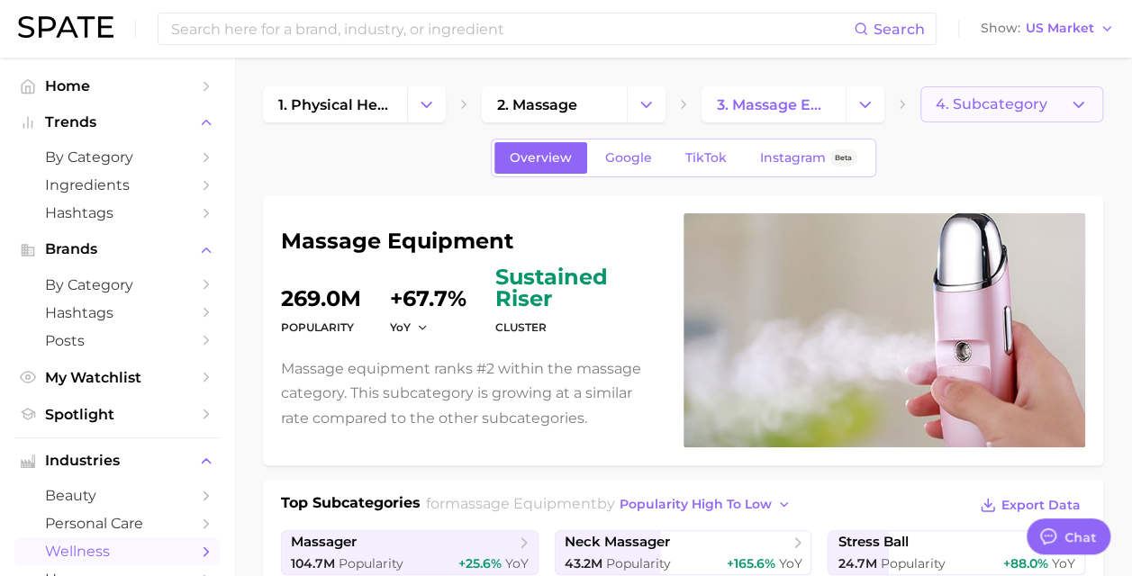
click at [992, 106] on span "4. Subcategory" at bounding box center [992, 104] width 112 height 16
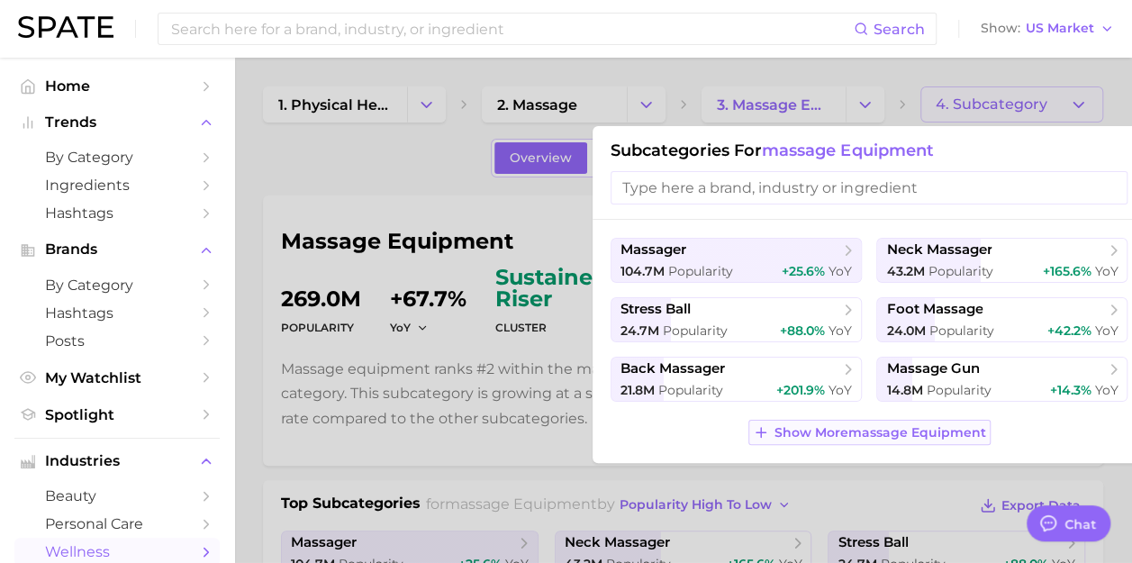
click at [947, 443] on button "Show More massage equipment" at bounding box center [869, 432] width 242 height 25
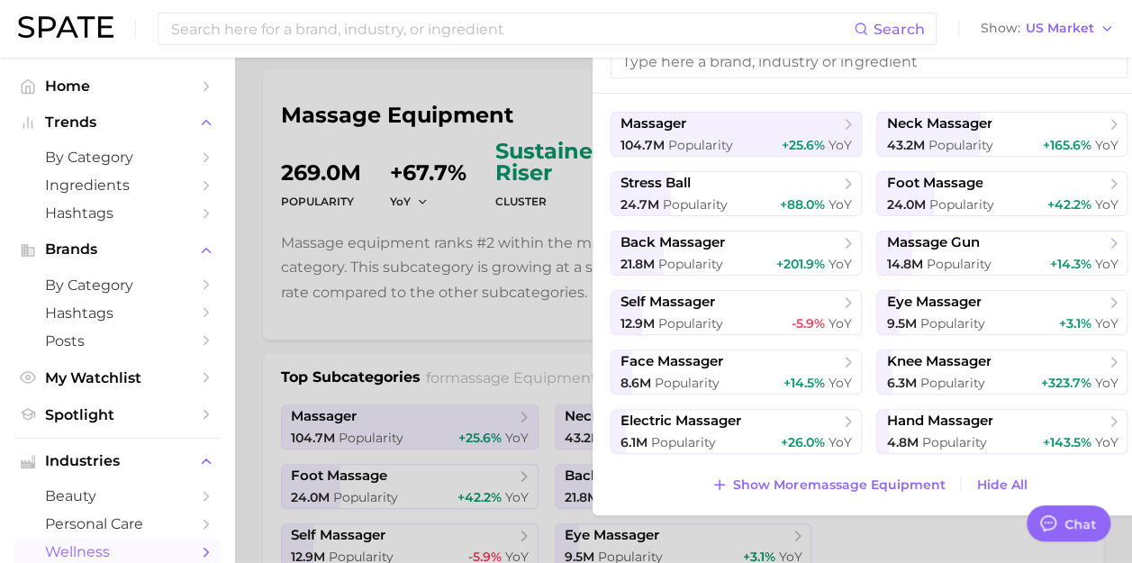
scroll to position [213, 0]
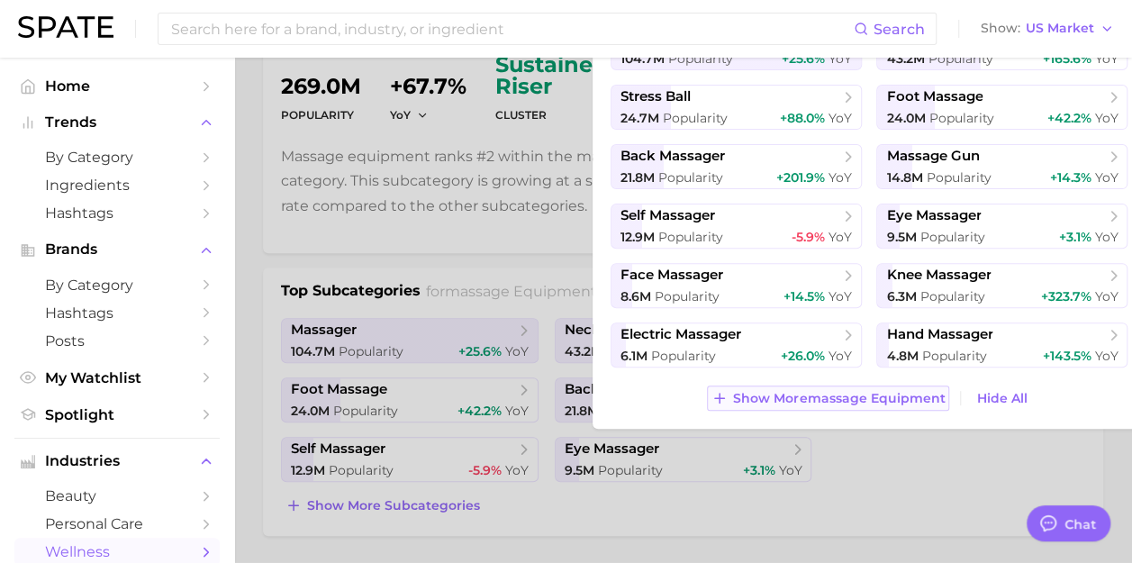
click at [838, 402] on span "Show More massage equipment" at bounding box center [839, 398] width 212 height 15
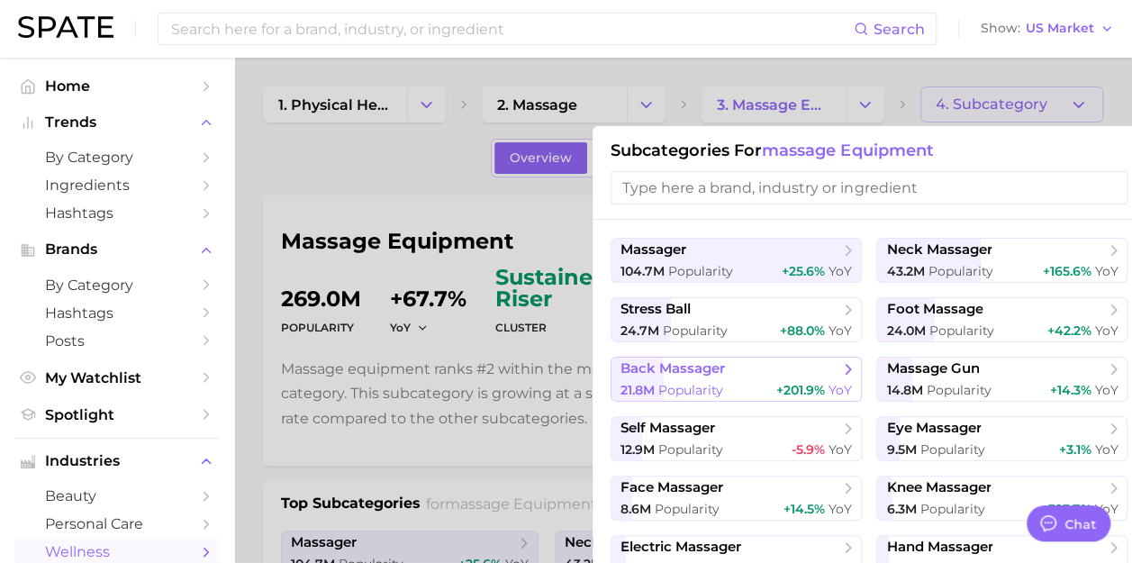
scroll to position [45, 0]
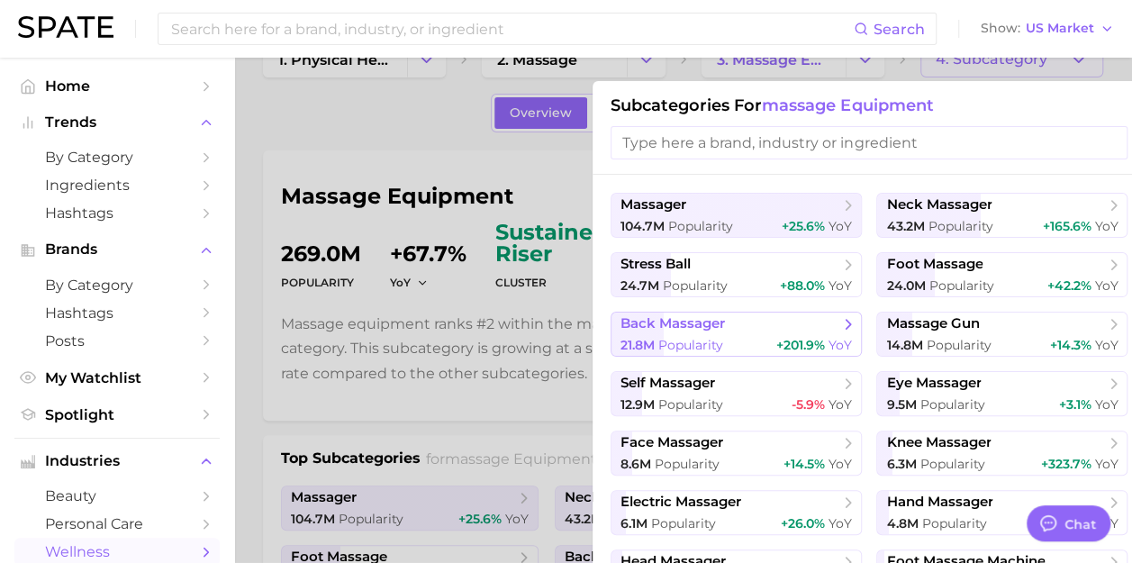
click at [708, 343] on span "Popularity" at bounding box center [690, 345] width 65 height 16
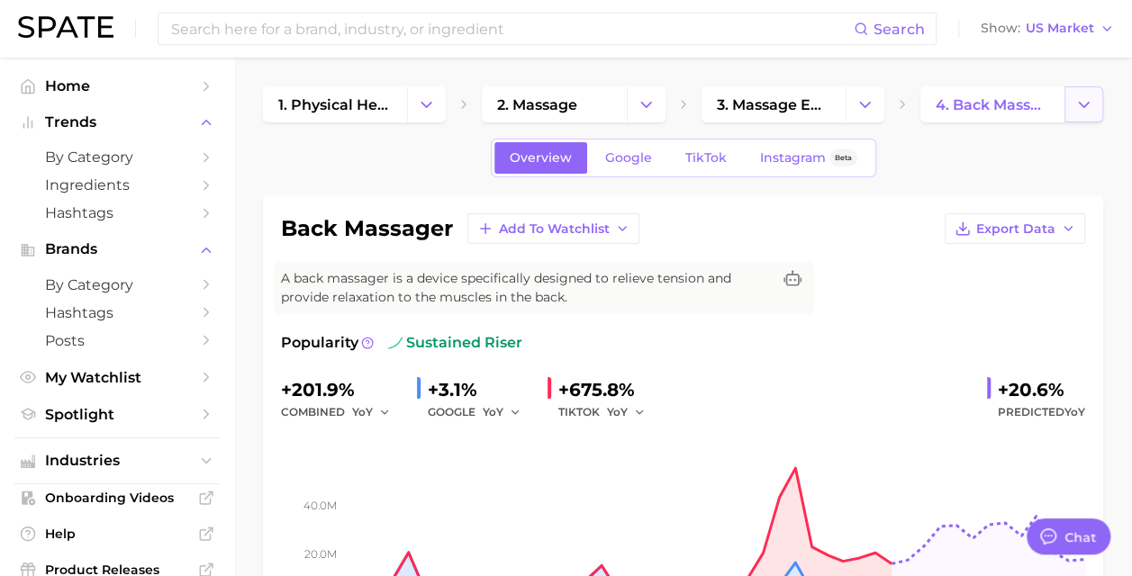
click at [1077, 106] on icon "Change Category" at bounding box center [1083, 104] width 19 height 19
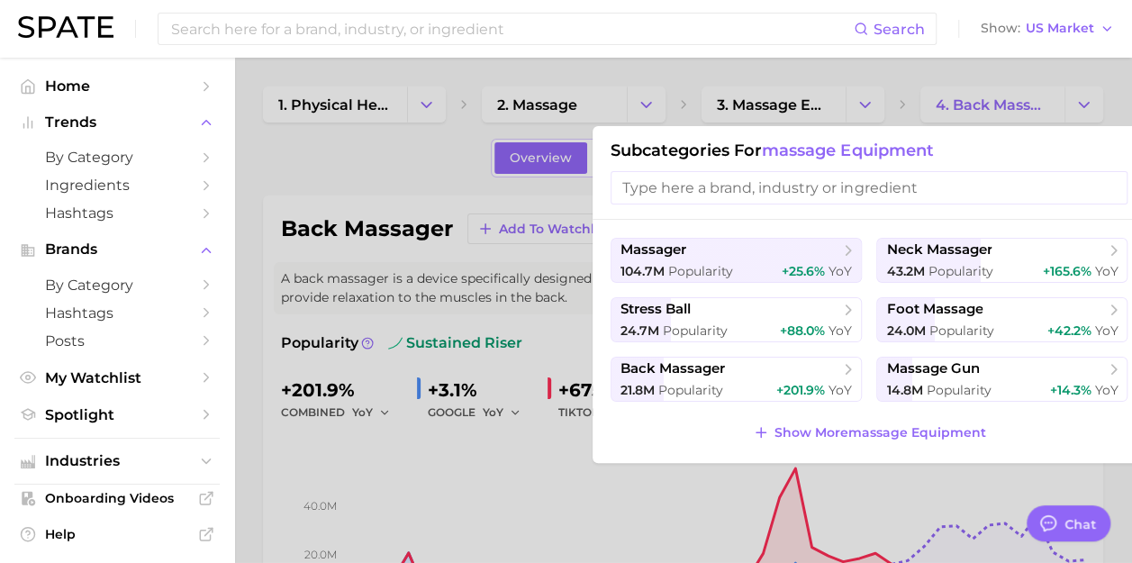
click at [865, 437] on span "Show More massage equipment" at bounding box center [880, 432] width 212 height 15
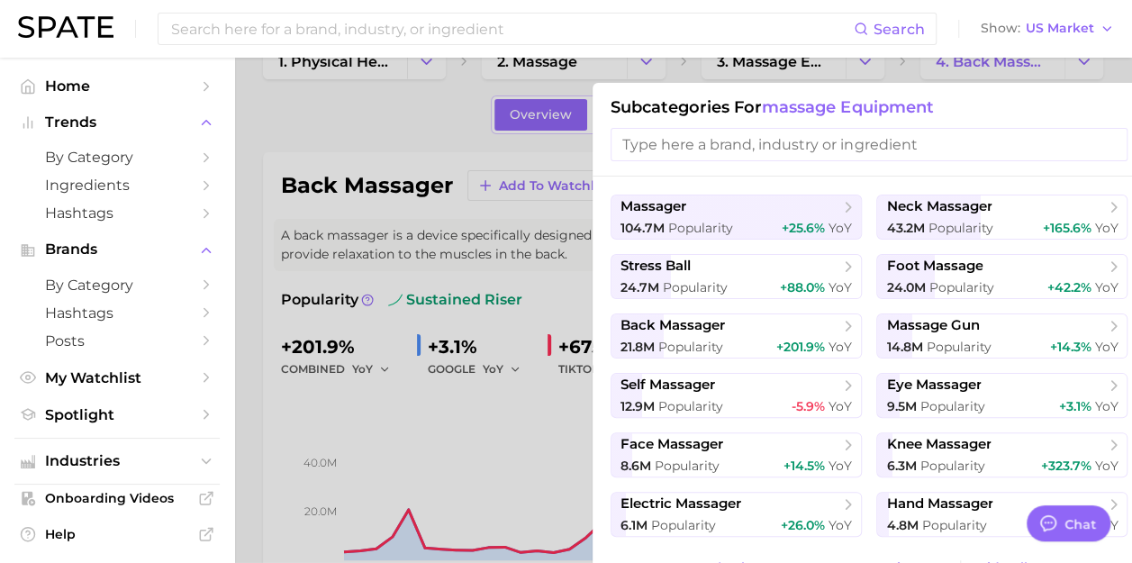
scroll to position [196, 0]
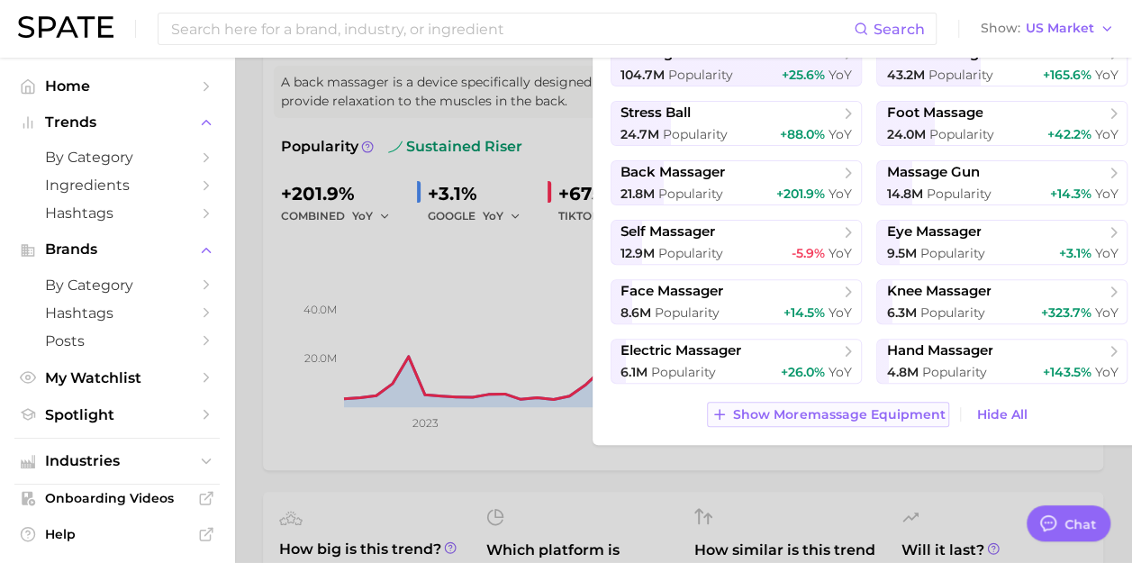
click at [867, 407] on span "Show More massage equipment" at bounding box center [839, 414] width 212 height 15
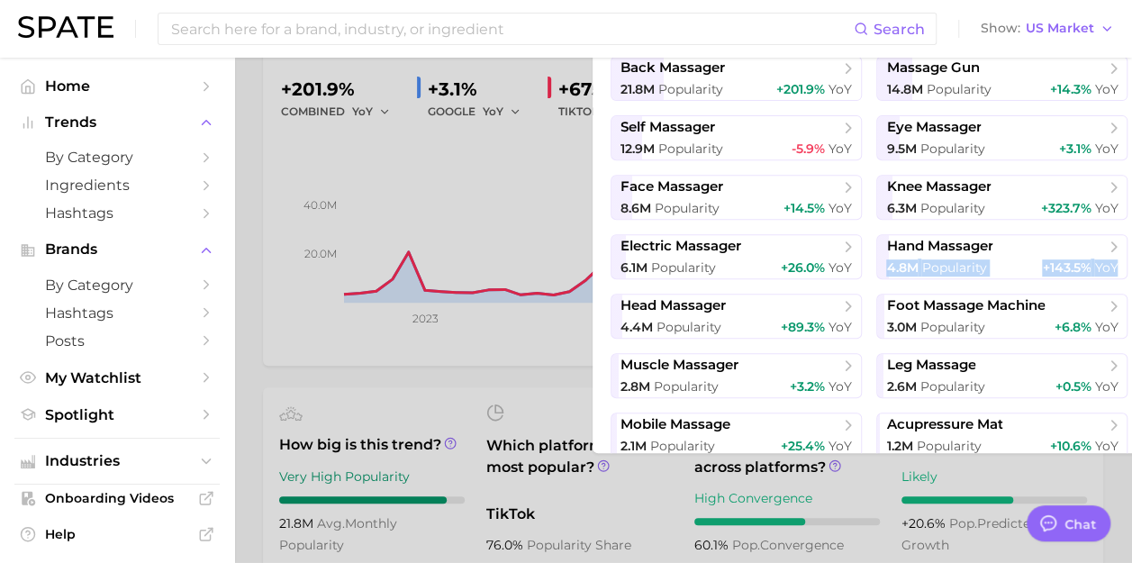
scroll to position [301, 14]
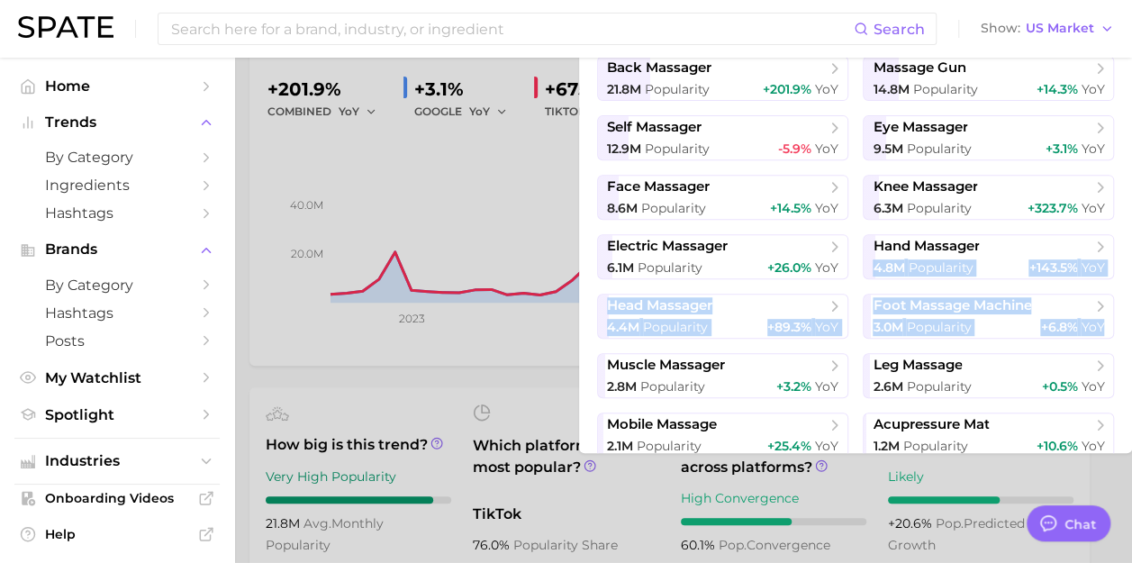
drag, startPoint x: 1122, startPoint y: 236, endPoint x: 1117, endPoint y: 323, distance: 87.5
click at [1117, 323] on div "massager 104.7m Popularity +25.6% YoY neck massager 43.2m Popularity +165.6% Yo…" at bounding box center [855, 186] width 553 height 534
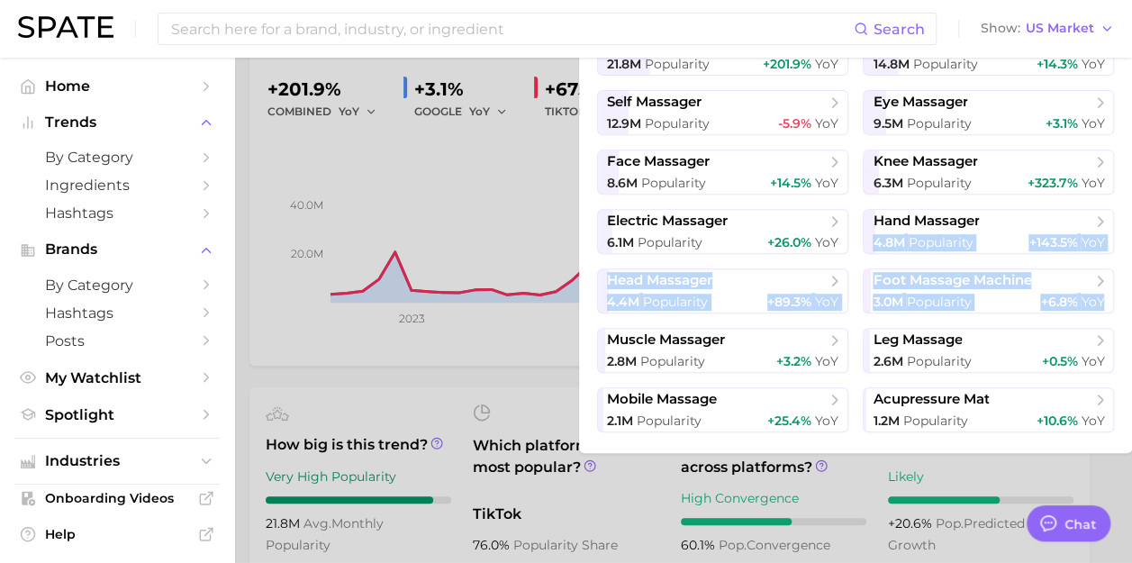
scroll to position [65, 0]
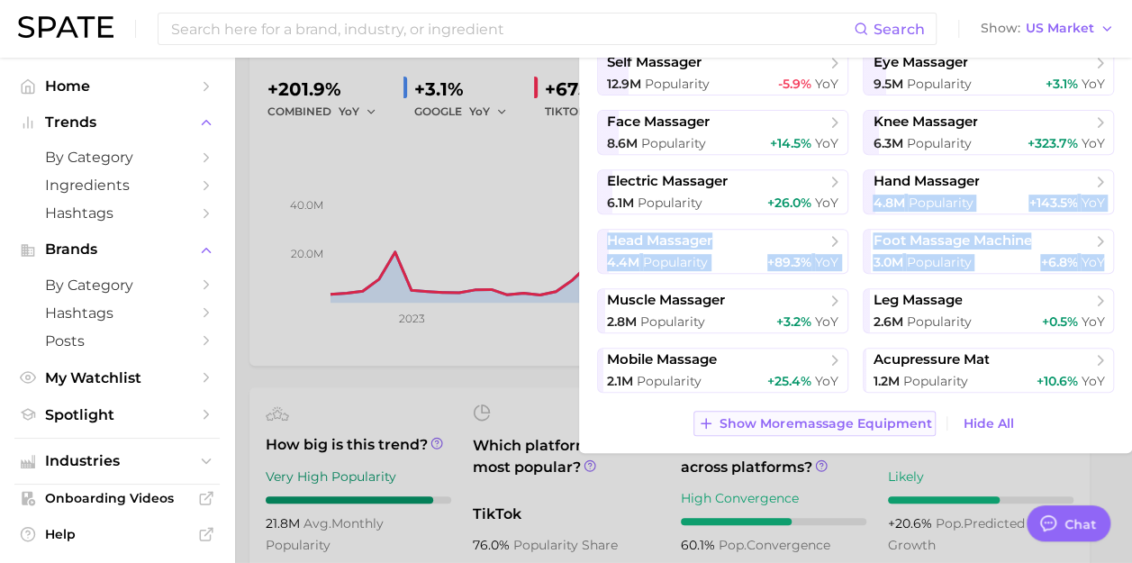
click at [749, 413] on button "Show More massage equipment" at bounding box center [814, 423] width 242 height 25
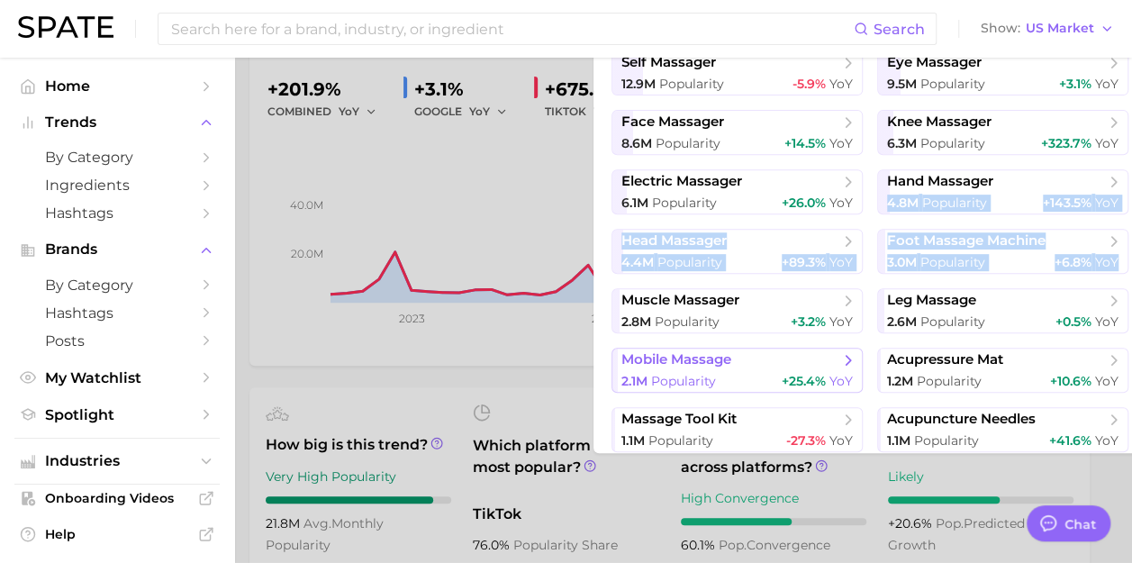
click at [737, 379] on div "2.1m Popularity +25.4% YoY" at bounding box center [736, 381] width 231 height 17
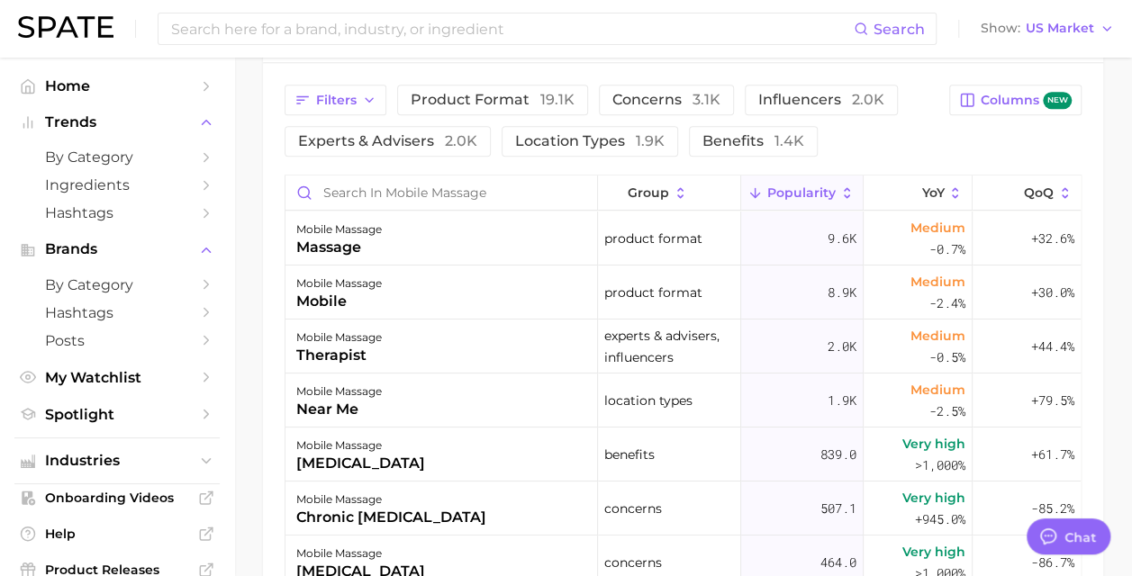
scroll to position [967, 0]
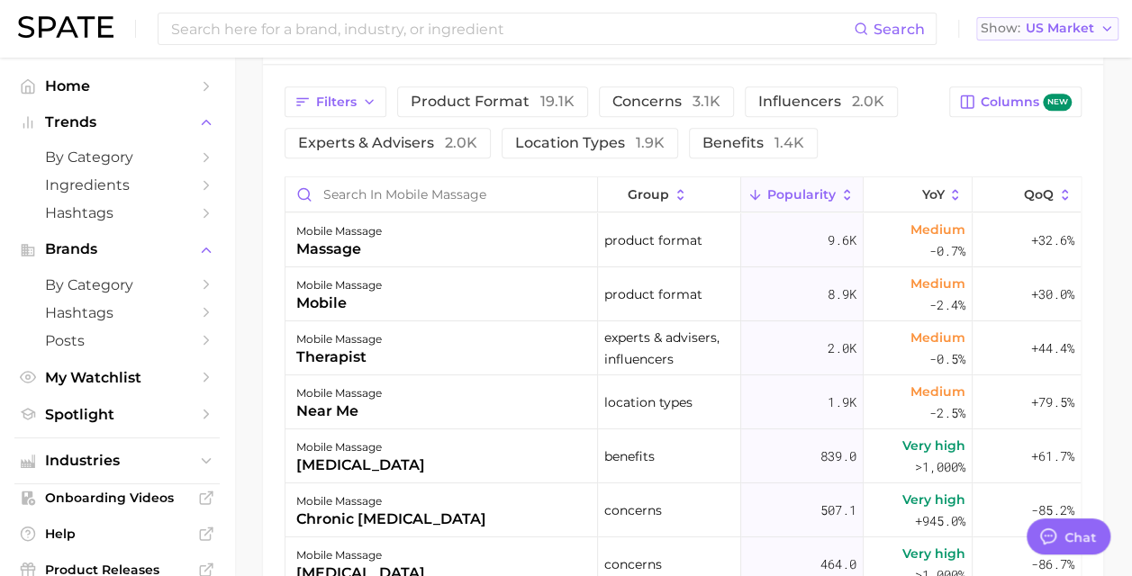
click at [1072, 36] on button "Show US Market" at bounding box center [1047, 28] width 142 height 23
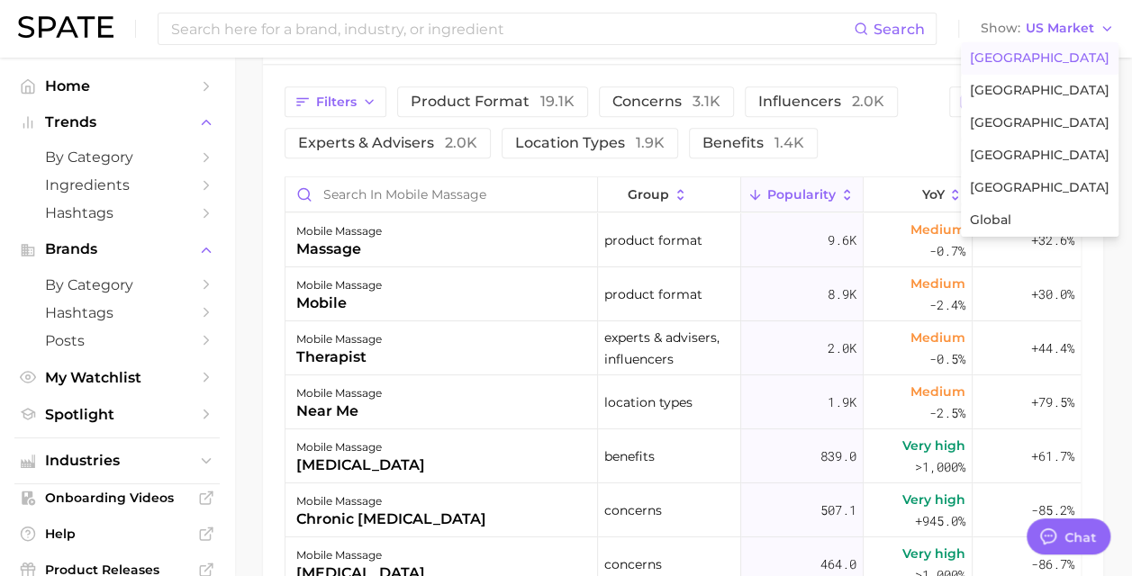
drag, startPoint x: 904, startPoint y: 85, endPoint x: 780, endPoint y: 119, distance: 128.9
click at [902, 85] on div "Filters product format 19.1k concerns 3.1k influencers 2.0k experts & advisers …" at bounding box center [683, 420] width 840 height 710
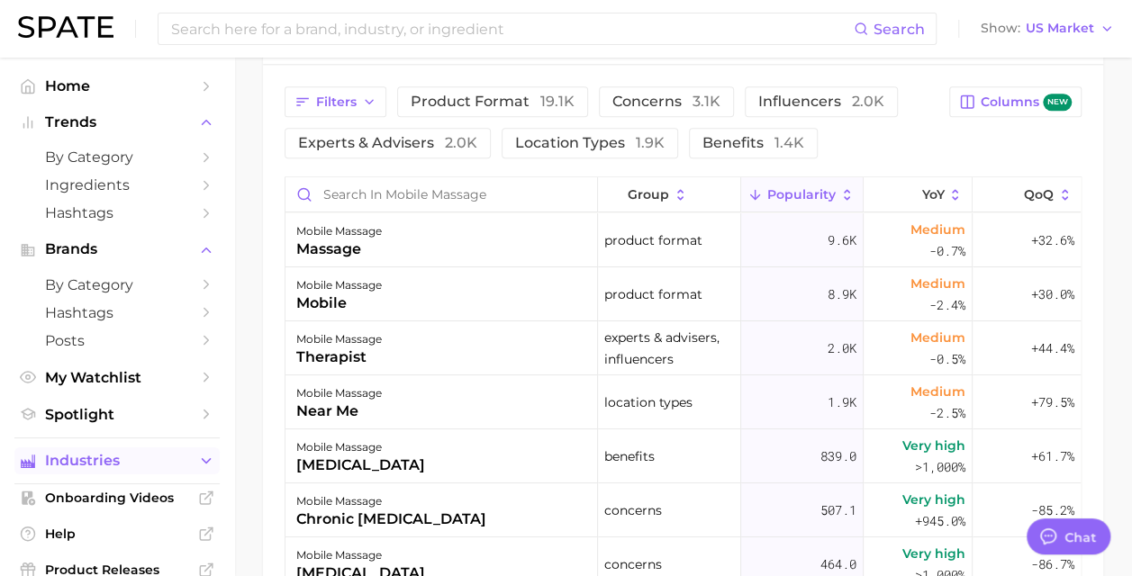
click at [127, 468] on span "Industries" at bounding box center [117, 461] width 144 height 16
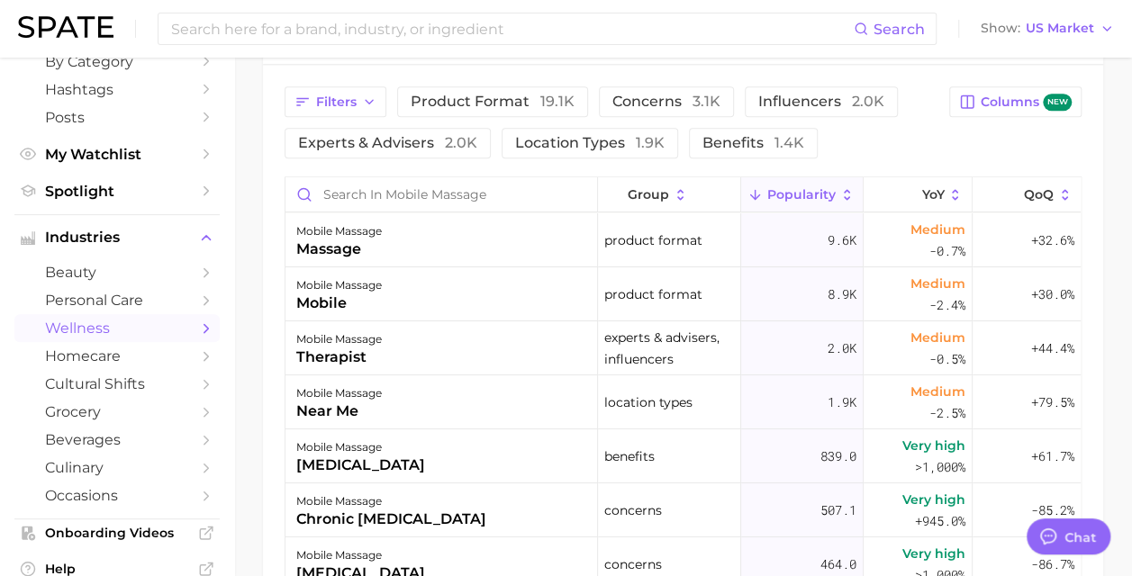
scroll to position [0, 0]
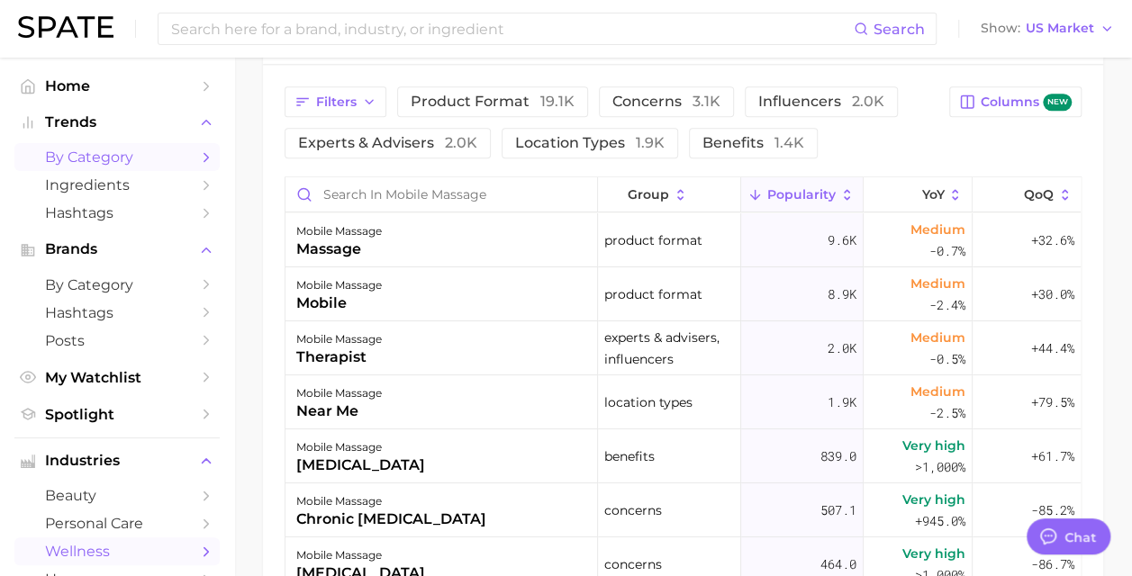
click at [160, 168] on link "by Category" at bounding box center [116, 157] width 205 height 28
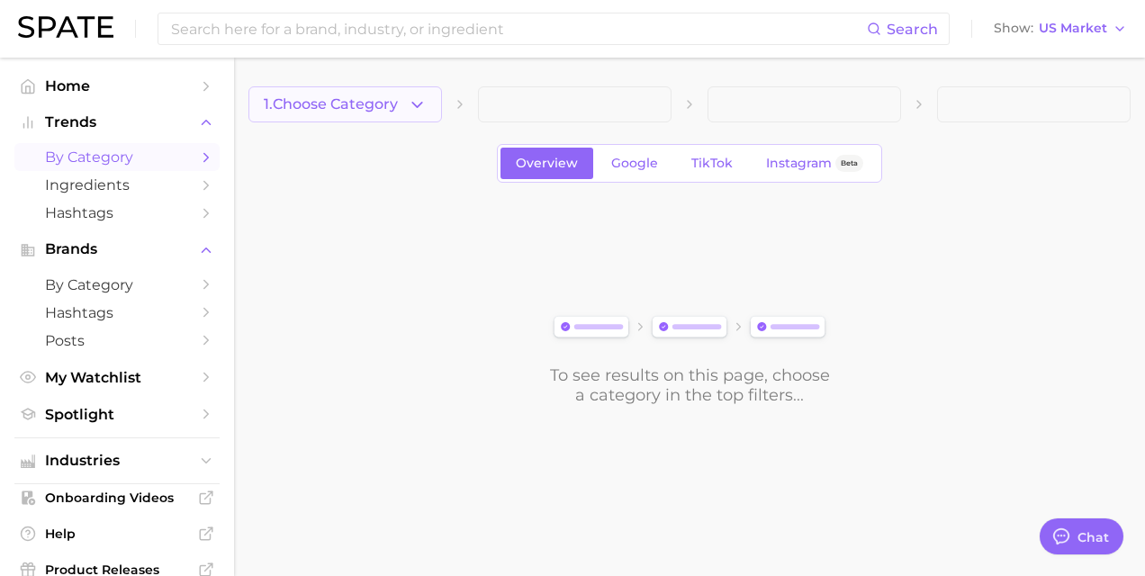
click at [380, 110] on span "1. Choose Category" at bounding box center [331, 104] width 134 height 16
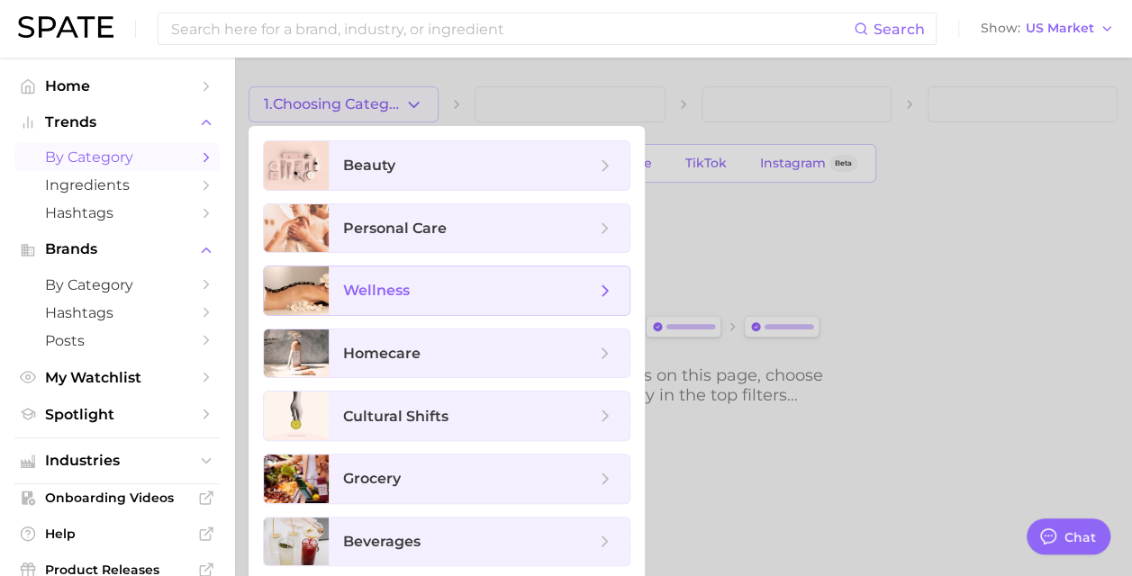
click at [535, 308] on span "wellness" at bounding box center [479, 291] width 301 height 49
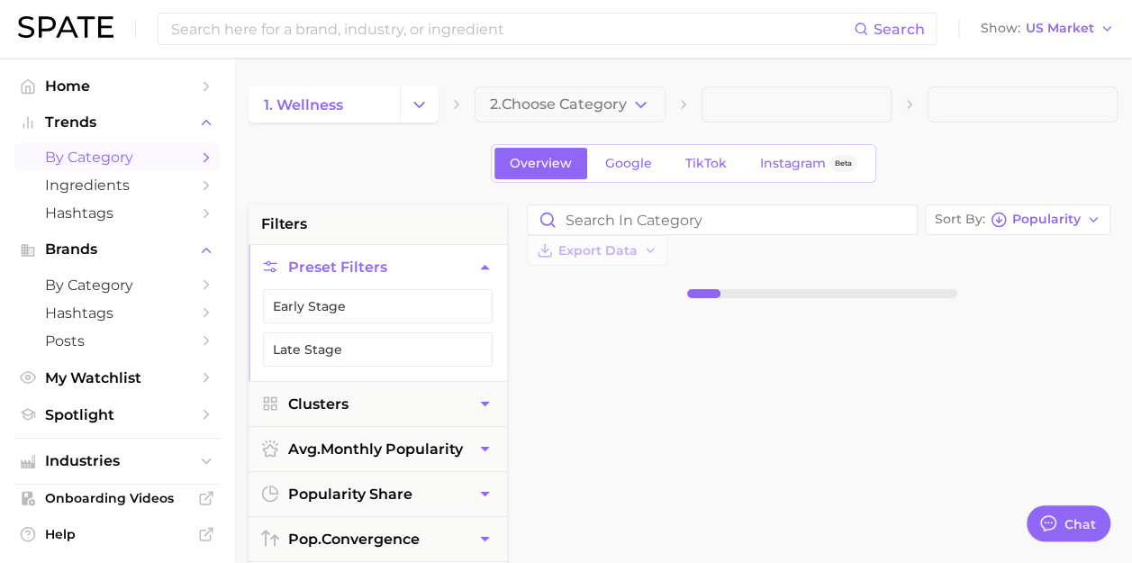
click at [567, 104] on span "2. Choose Category" at bounding box center [558, 104] width 137 height 16
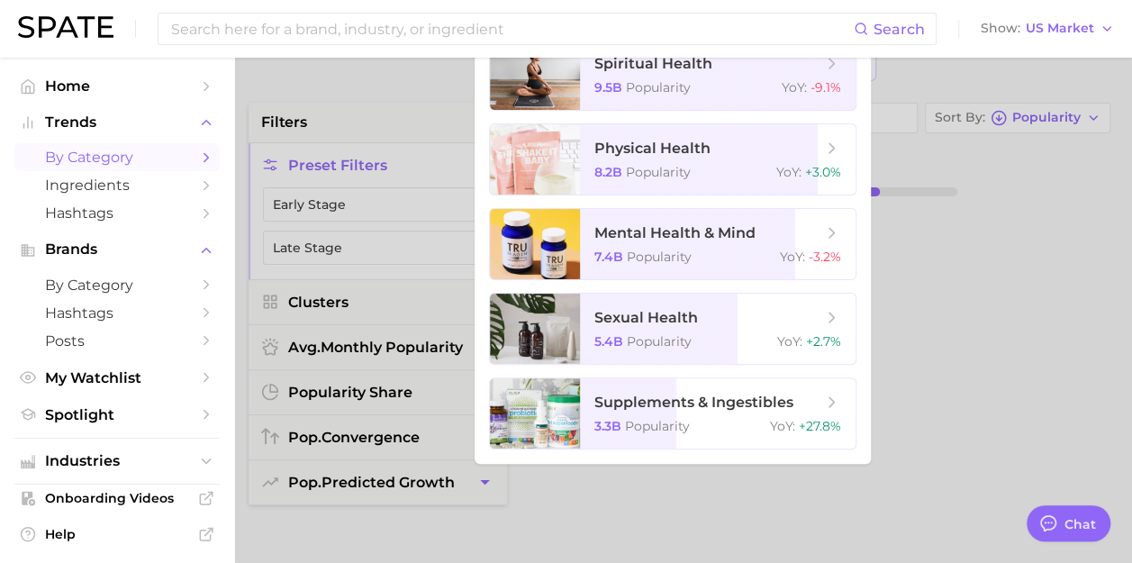
scroll to position [59, 0]
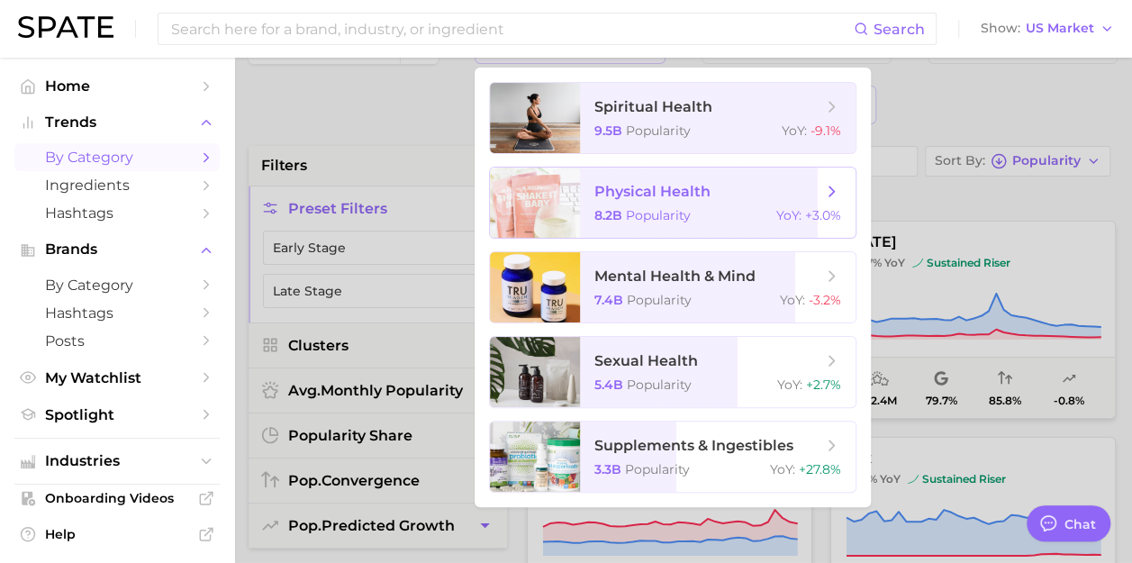
click at [837, 201] on span "physical health 8.2b Popularity YoY : +3.0%" at bounding box center [718, 202] width 276 height 70
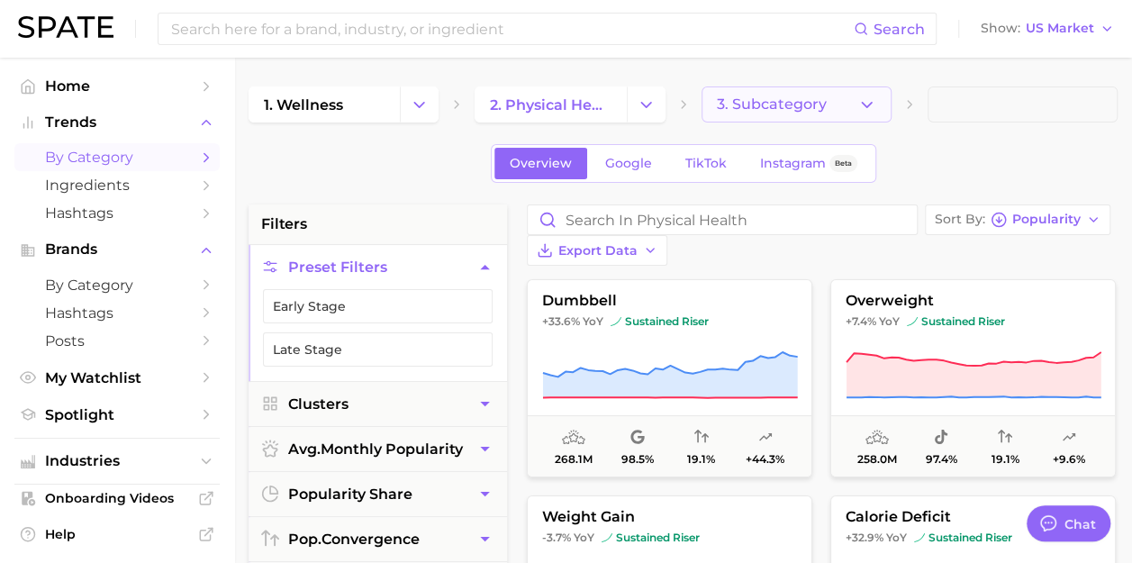
click at [790, 103] on span "3. Subcategory" at bounding box center [772, 104] width 110 height 16
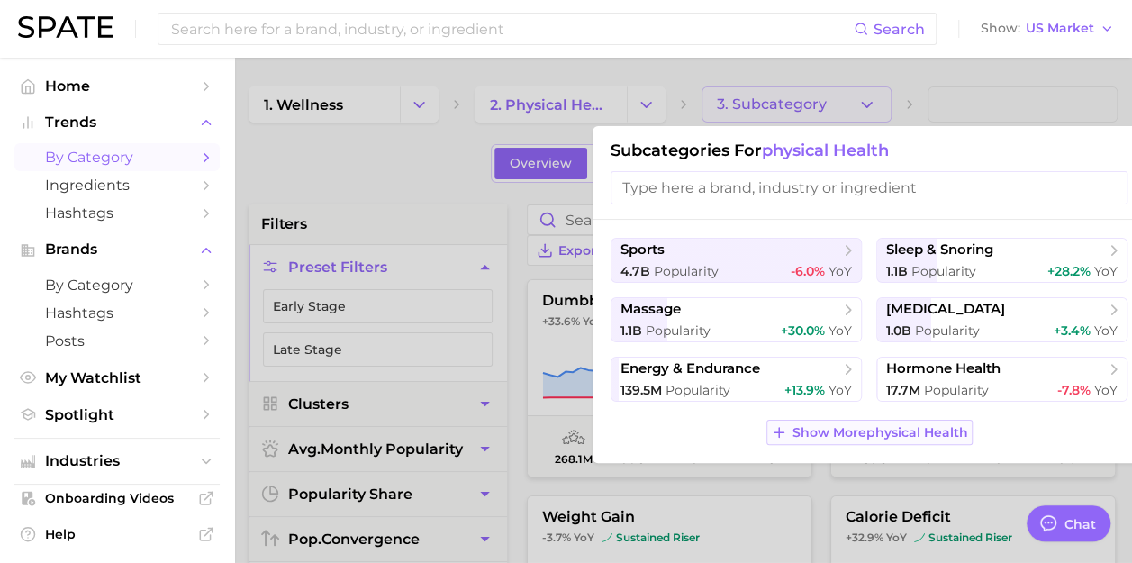
click at [801, 427] on span "Show More physical health" at bounding box center [880, 432] width 176 height 15
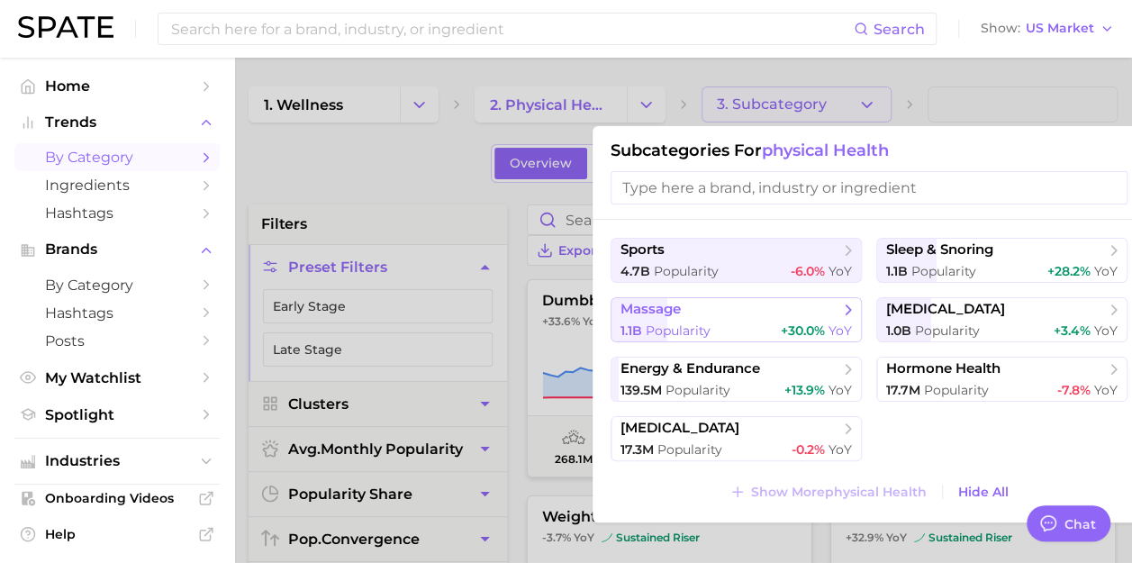
click at [731, 307] on span "massage" at bounding box center [729, 310] width 219 height 18
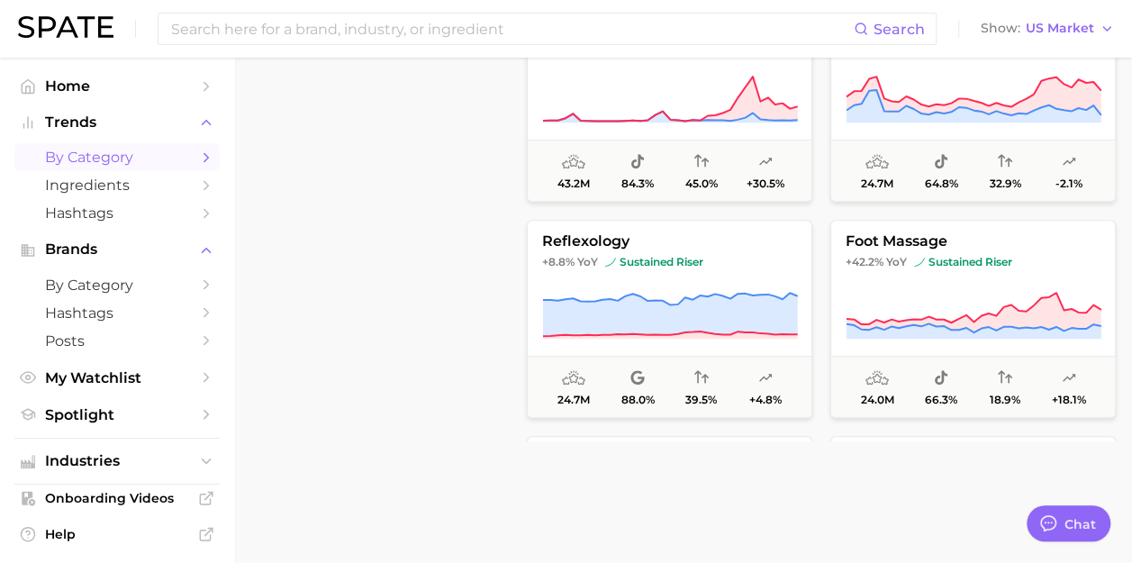
scroll to position [738, 0]
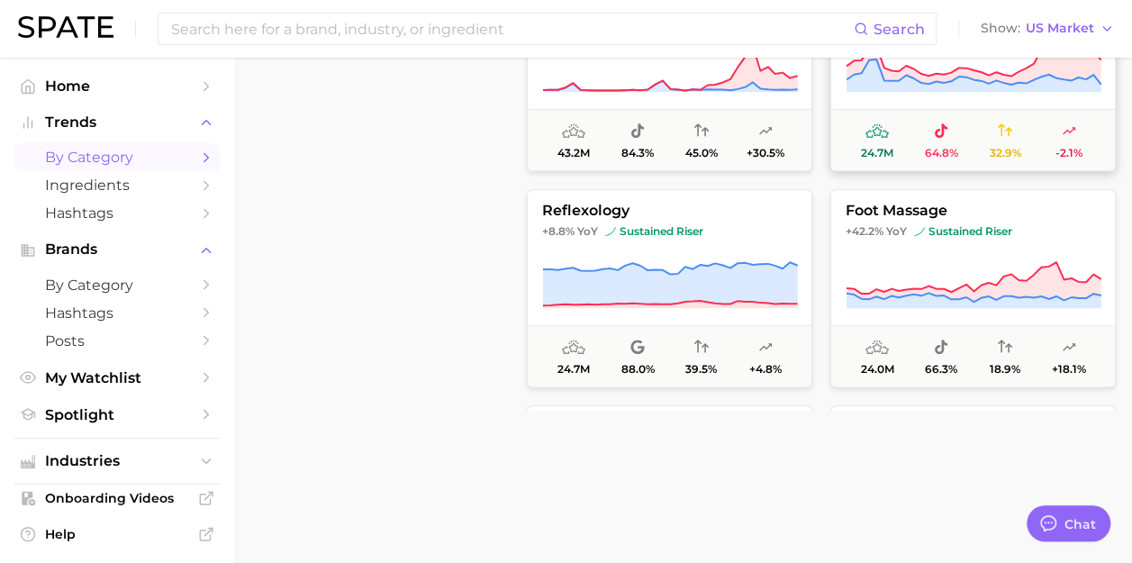
type textarea "x"
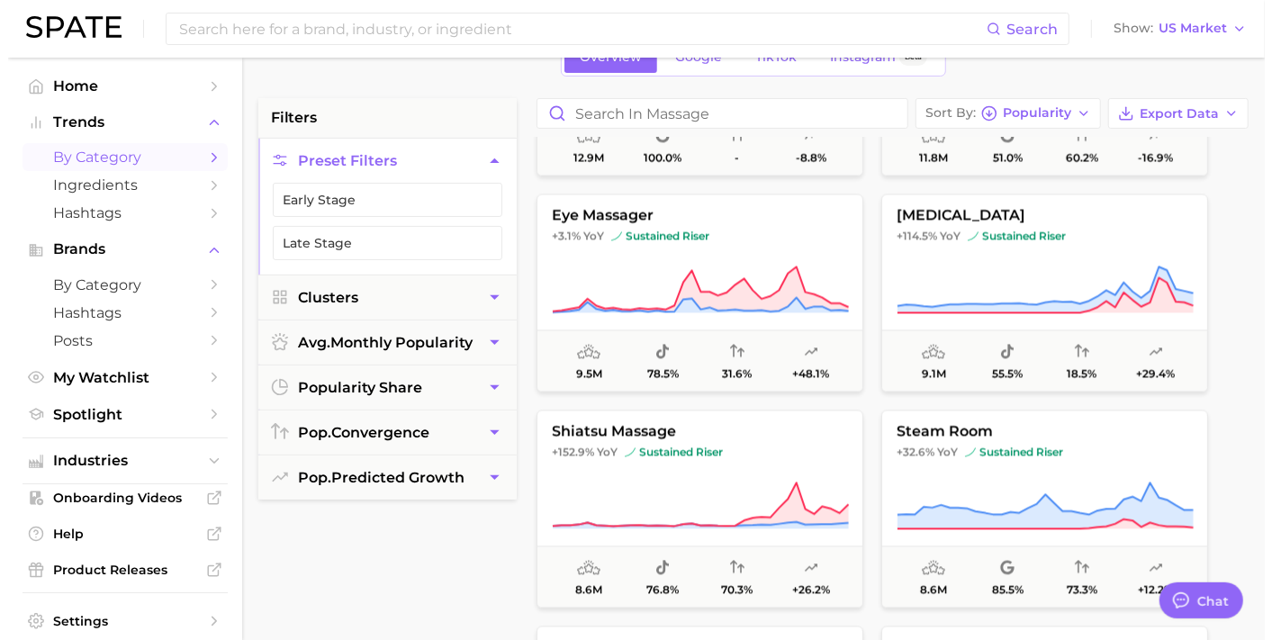
scroll to position [2543, 0]
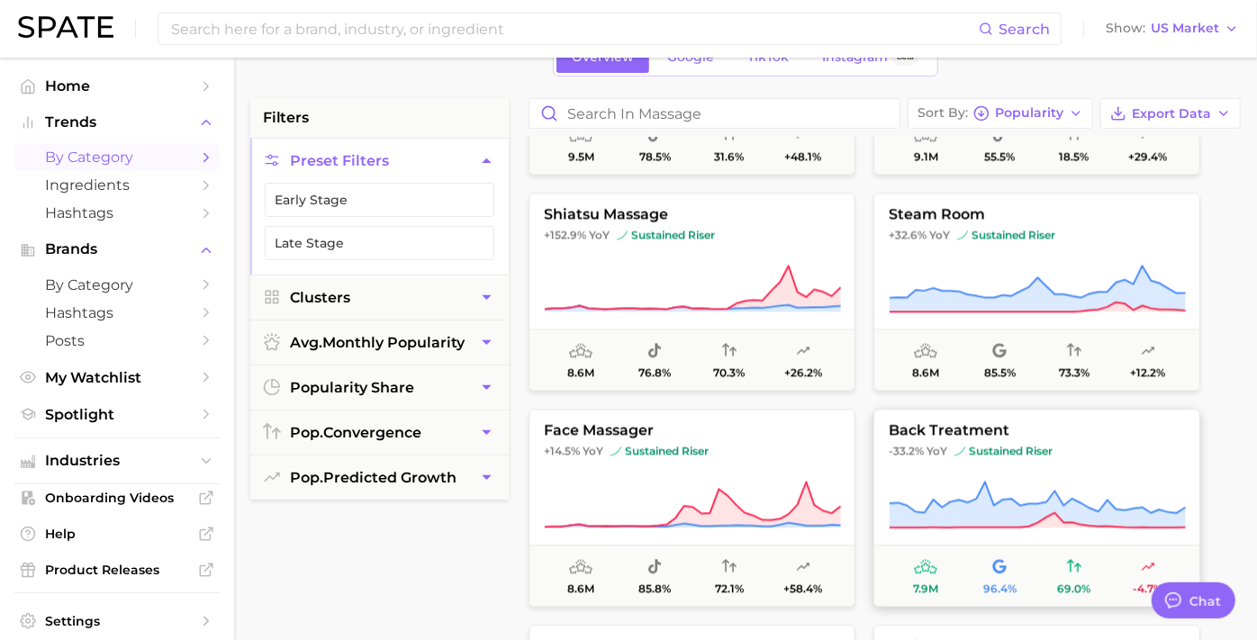
click at [1065, 463] on button "back treatment -33.2% YoY sustained riser 7.9m 96.4% 69.0% -4.7%" at bounding box center [1036, 508] width 327 height 198
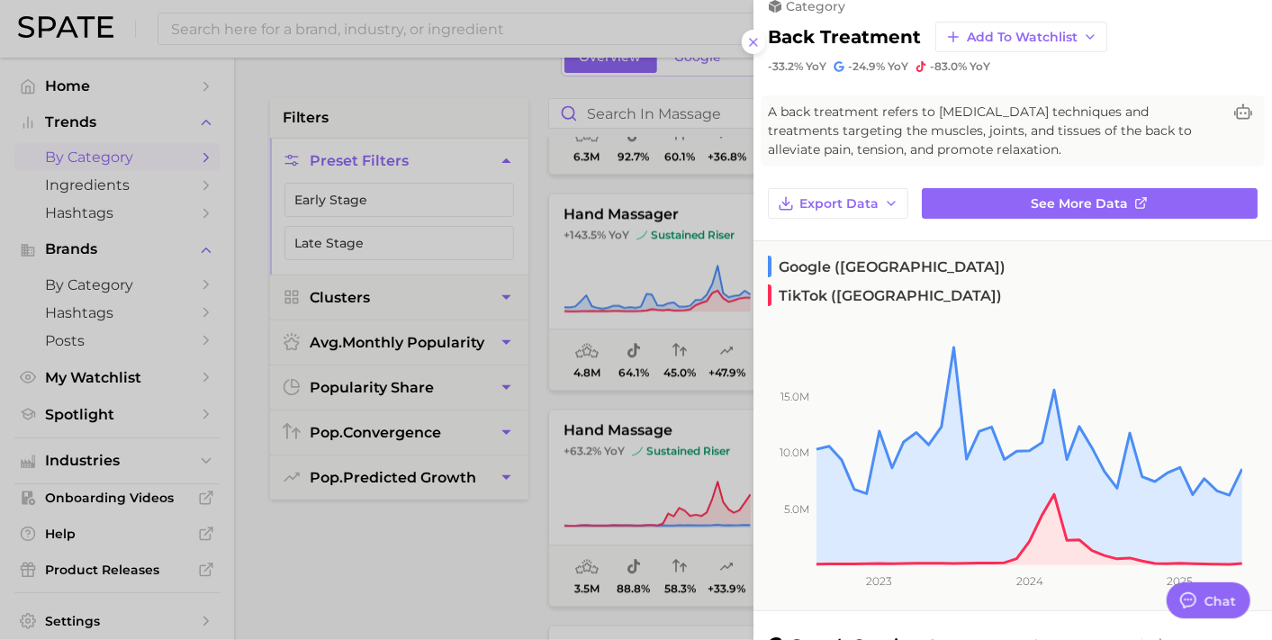
scroll to position [0, 0]
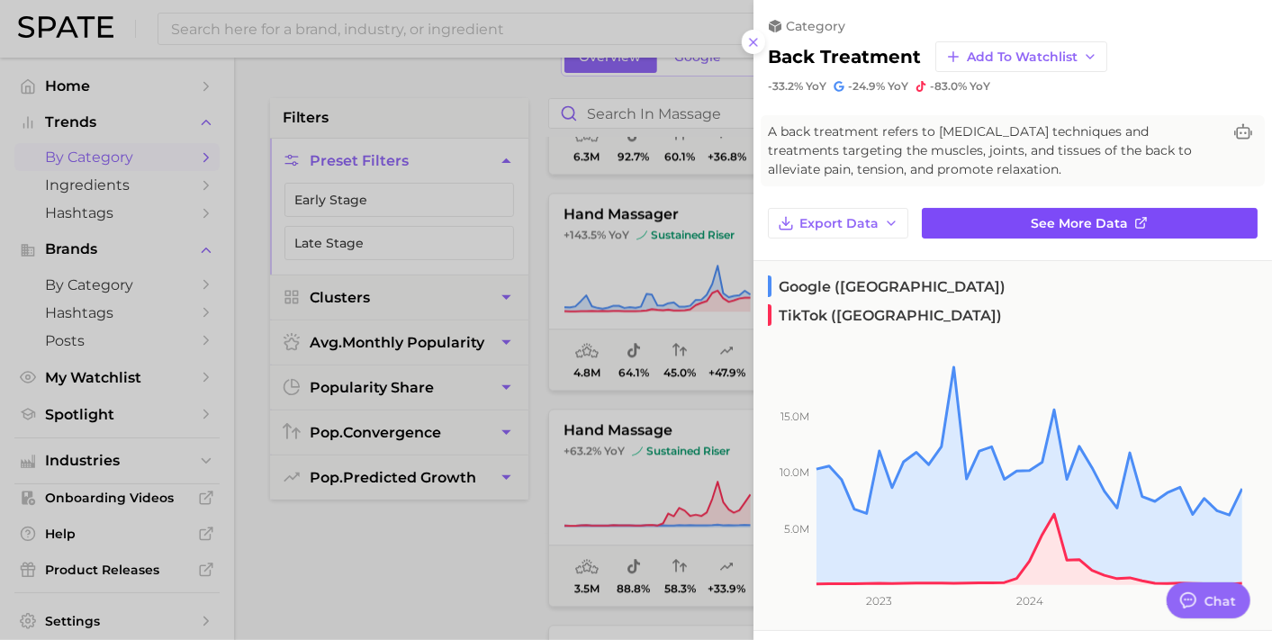
click at [973, 213] on link "See more data" at bounding box center [1090, 223] width 336 height 31
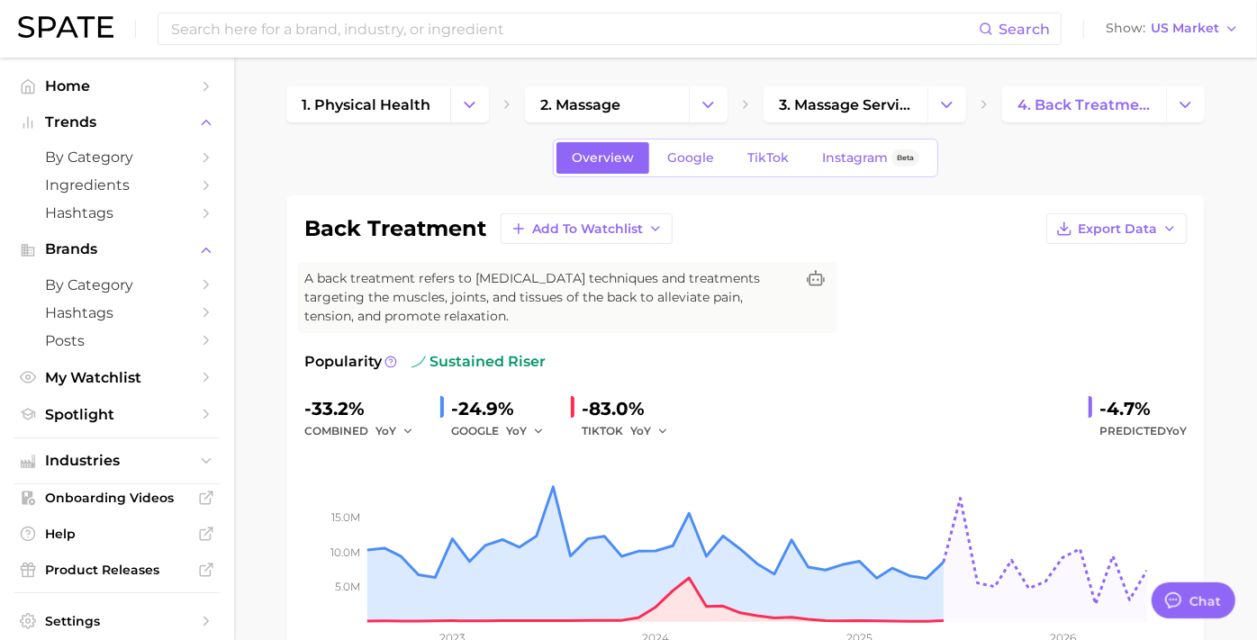
scroll to position [2, 0]
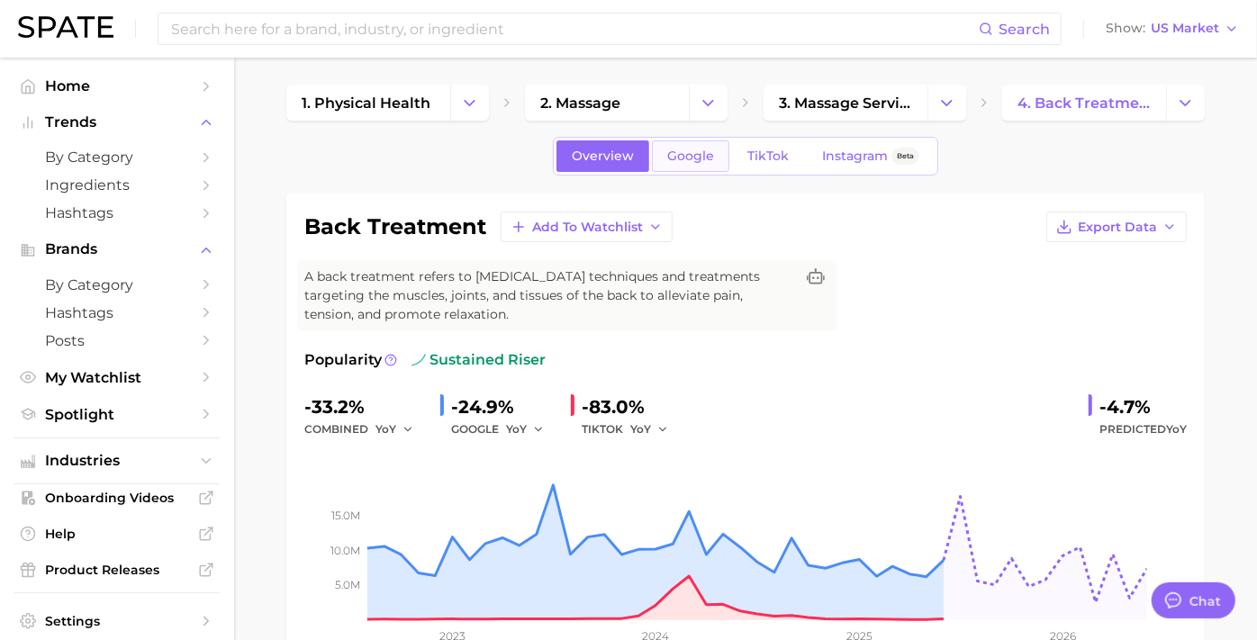
click at [671, 151] on span "Google" at bounding box center [690, 156] width 47 height 15
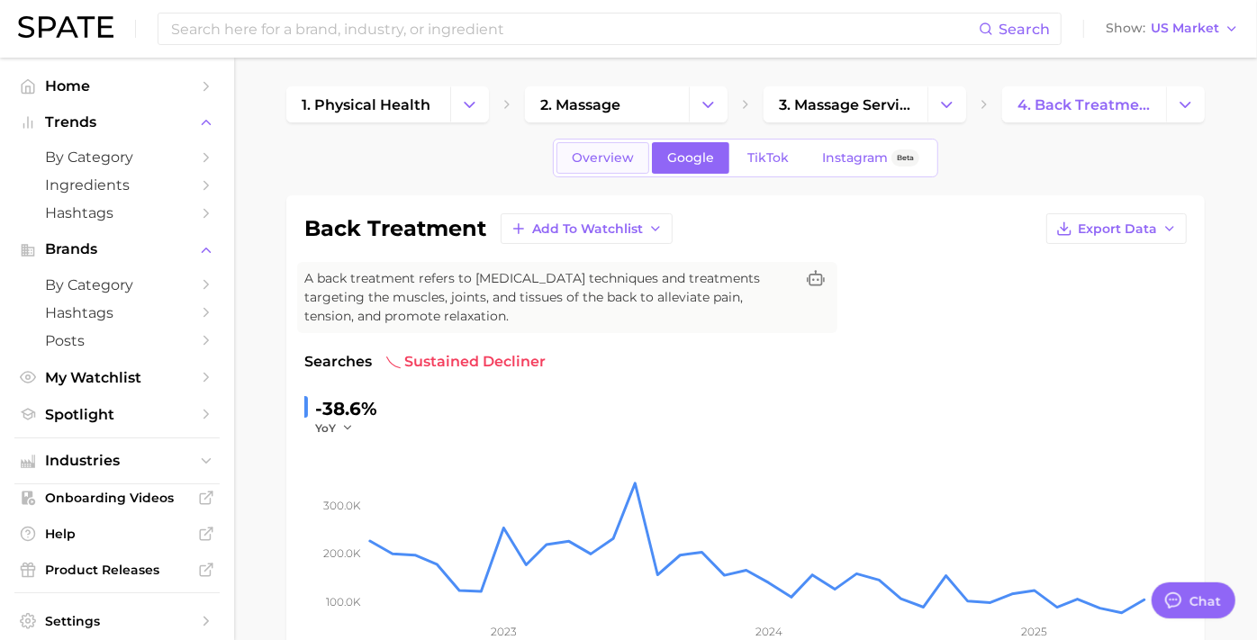
click at [616, 149] on link "Overview" at bounding box center [602, 158] width 93 height 32
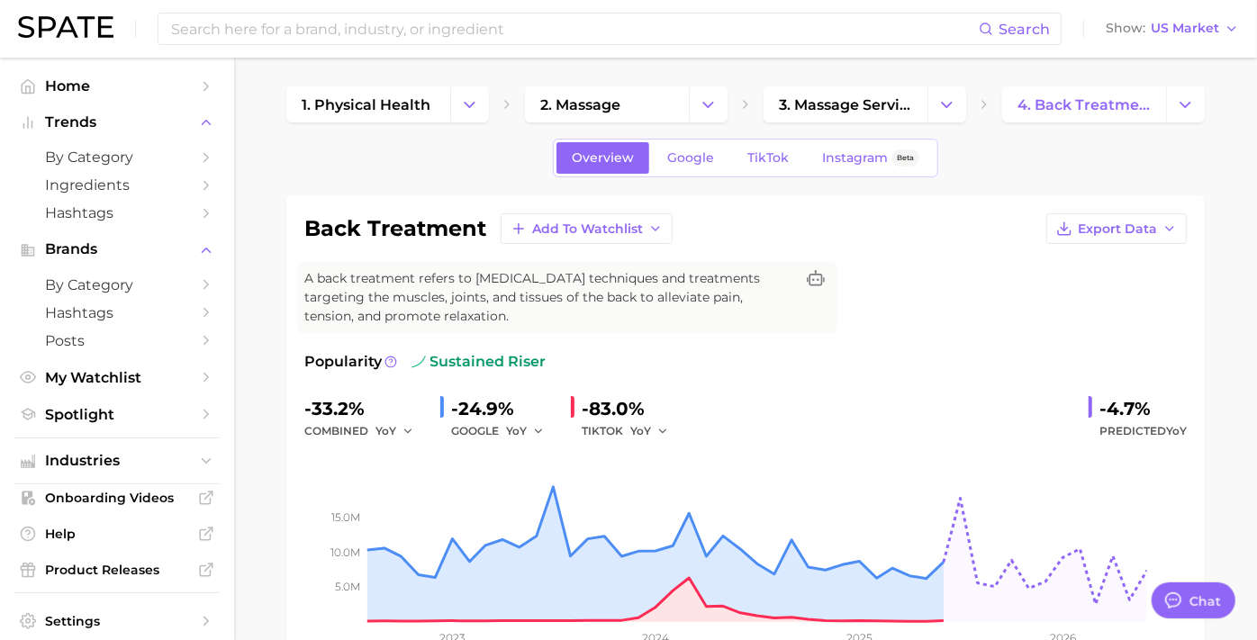
drag, startPoint x: 1253, startPoint y: 166, endPoint x: 1251, endPoint y: 294, distance: 128.8
drag, startPoint x: 1251, startPoint y: 294, endPoint x: 1209, endPoint y: 131, distance: 169.0
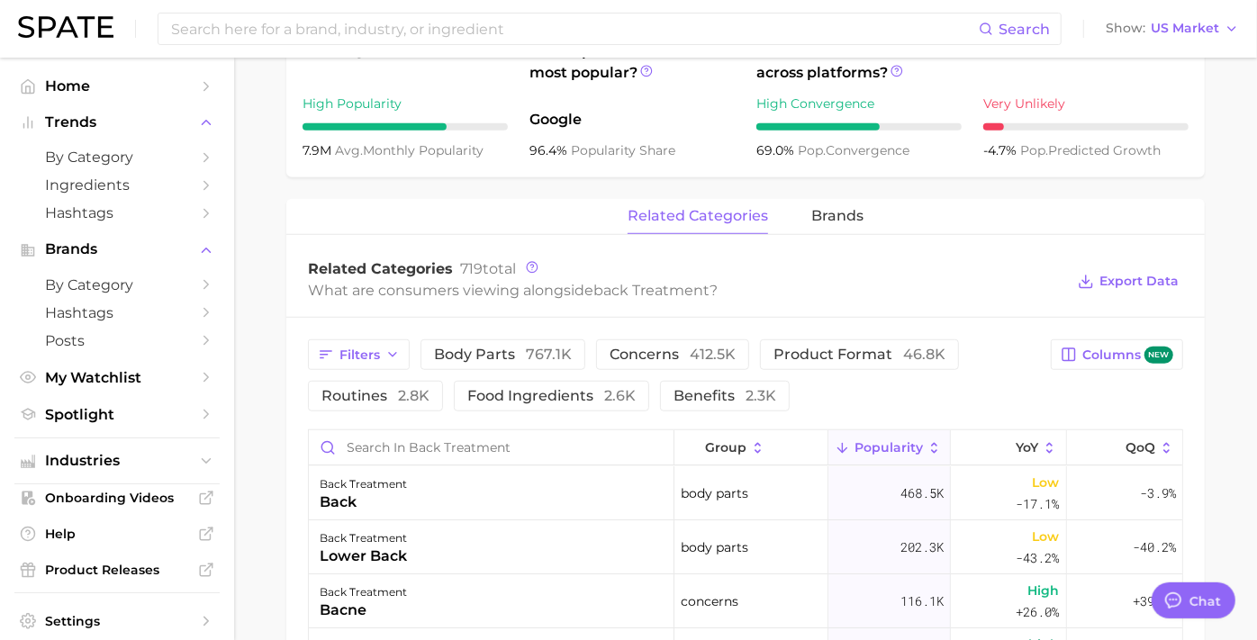
scroll to position [716, 0]
click at [828, 211] on span "brands" at bounding box center [837, 214] width 52 height 16
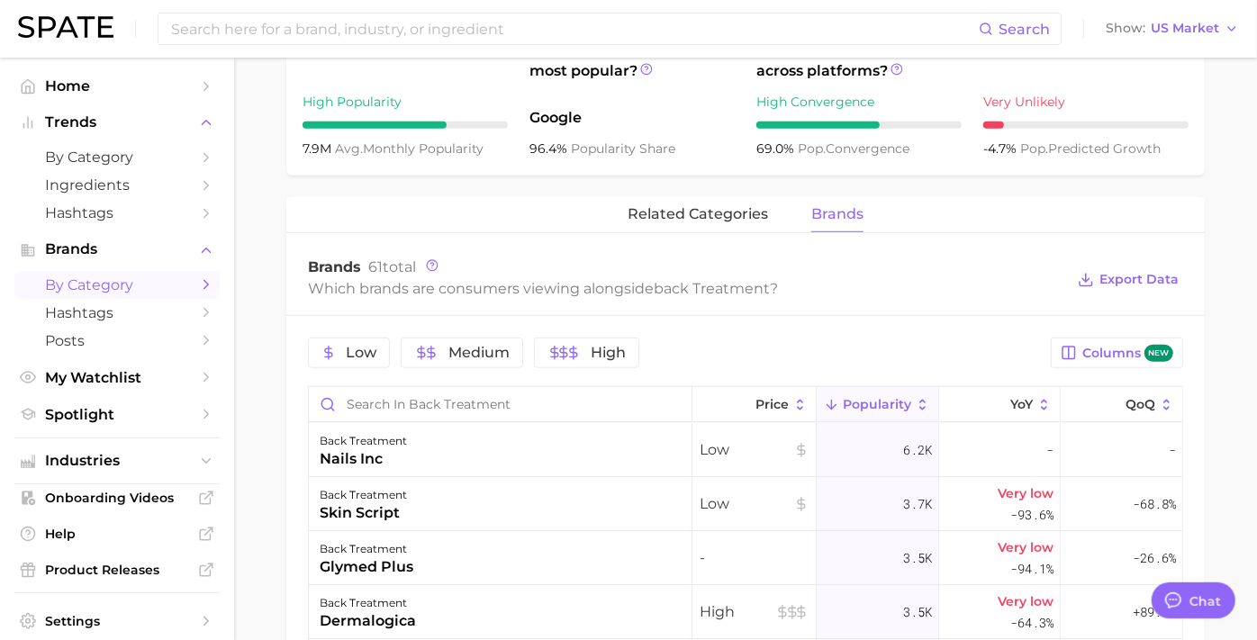
click at [82, 293] on span "by Category" at bounding box center [117, 284] width 144 height 17
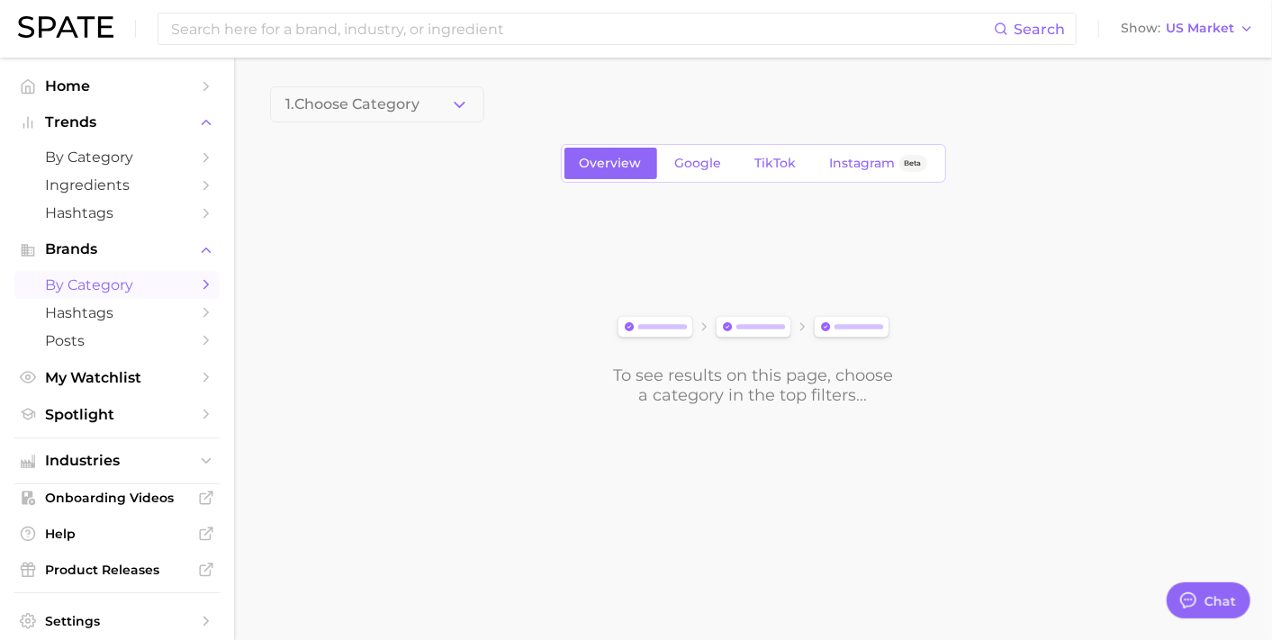
click at [411, 97] on span "1. Choose Category" at bounding box center [352, 104] width 134 height 16
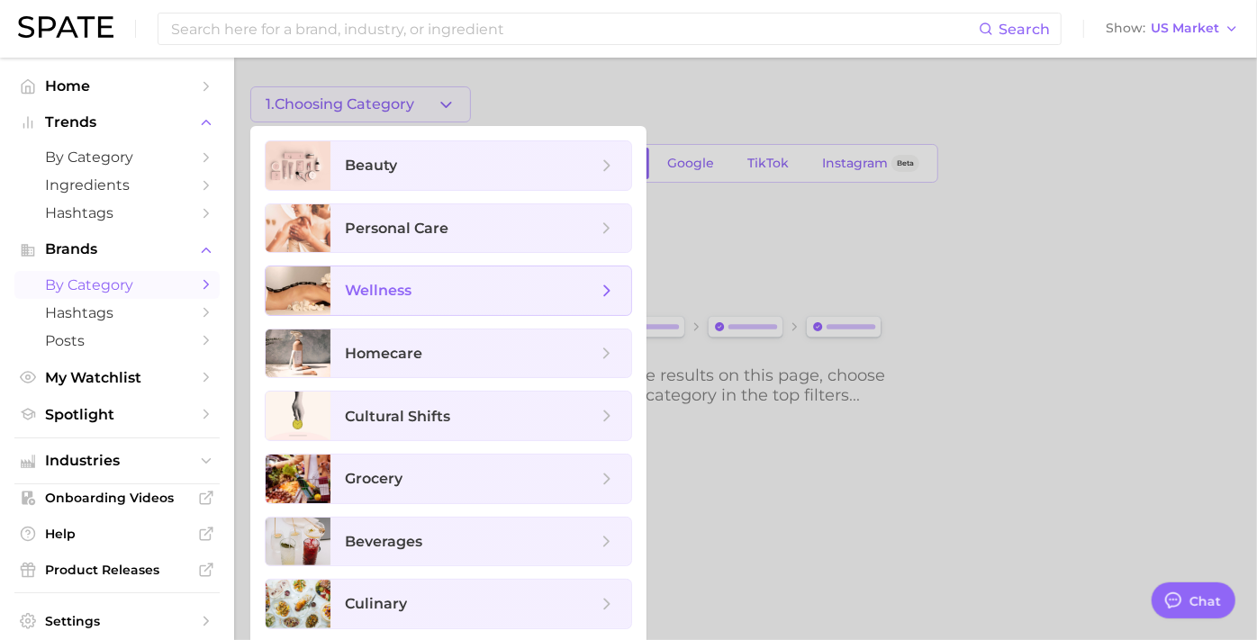
click at [402, 283] on span "wellness" at bounding box center [378, 290] width 67 height 17
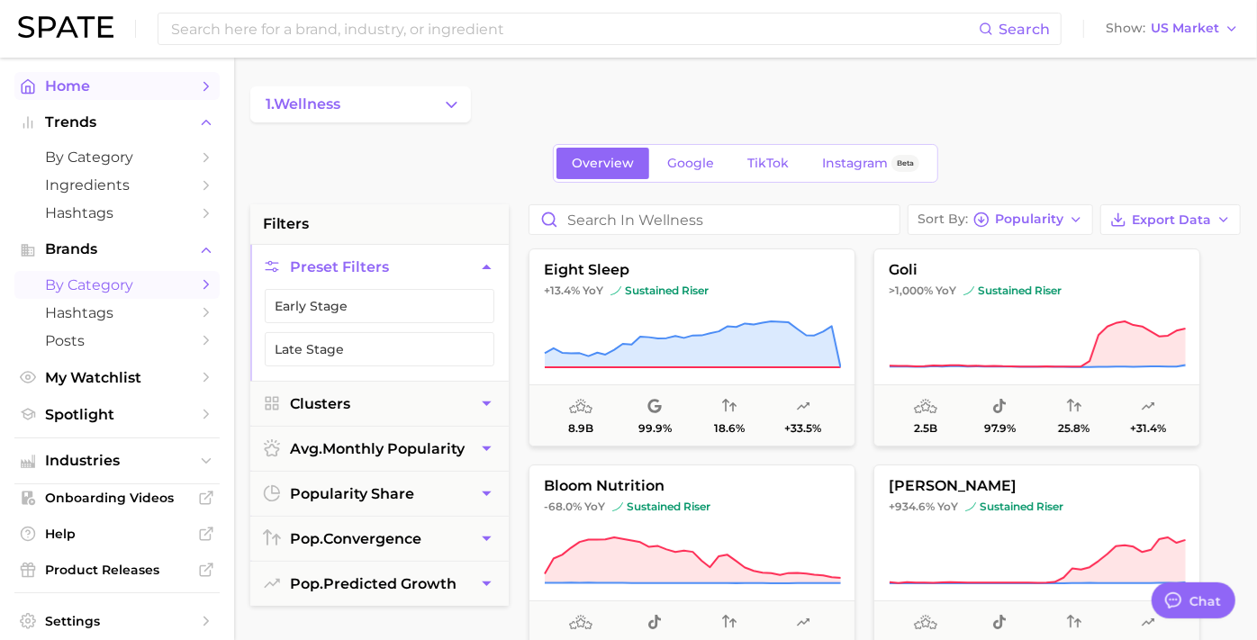
click at [90, 97] on link "Home" at bounding box center [116, 86] width 205 height 28
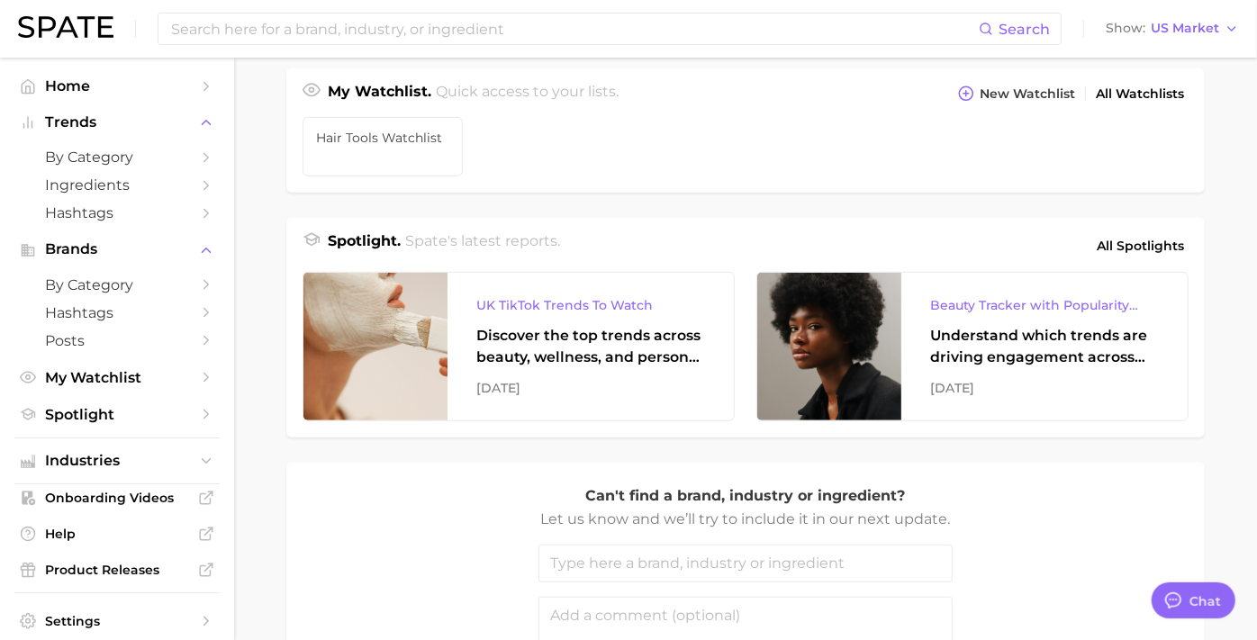
scroll to position [674, 0]
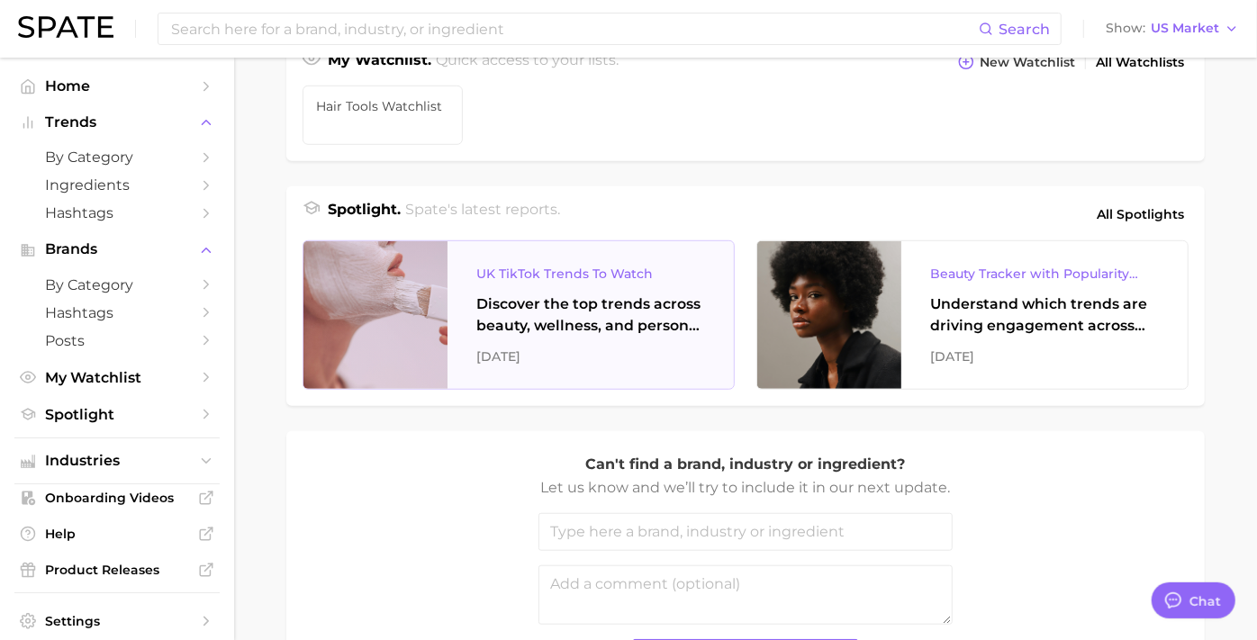
click at [564, 321] on div "Discover the top trends across beauty, wellness, and personal care on TikTok [G…" at bounding box center [590, 315] width 229 height 43
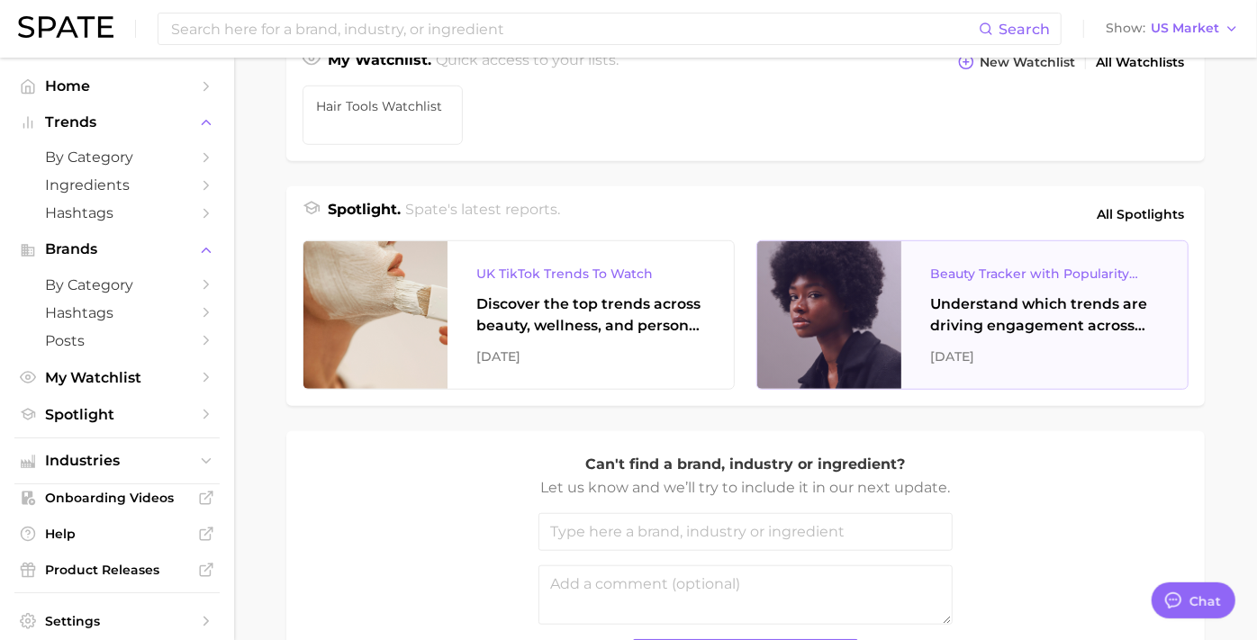
click at [869, 290] on div at bounding box center [829, 315] width 144 height 148
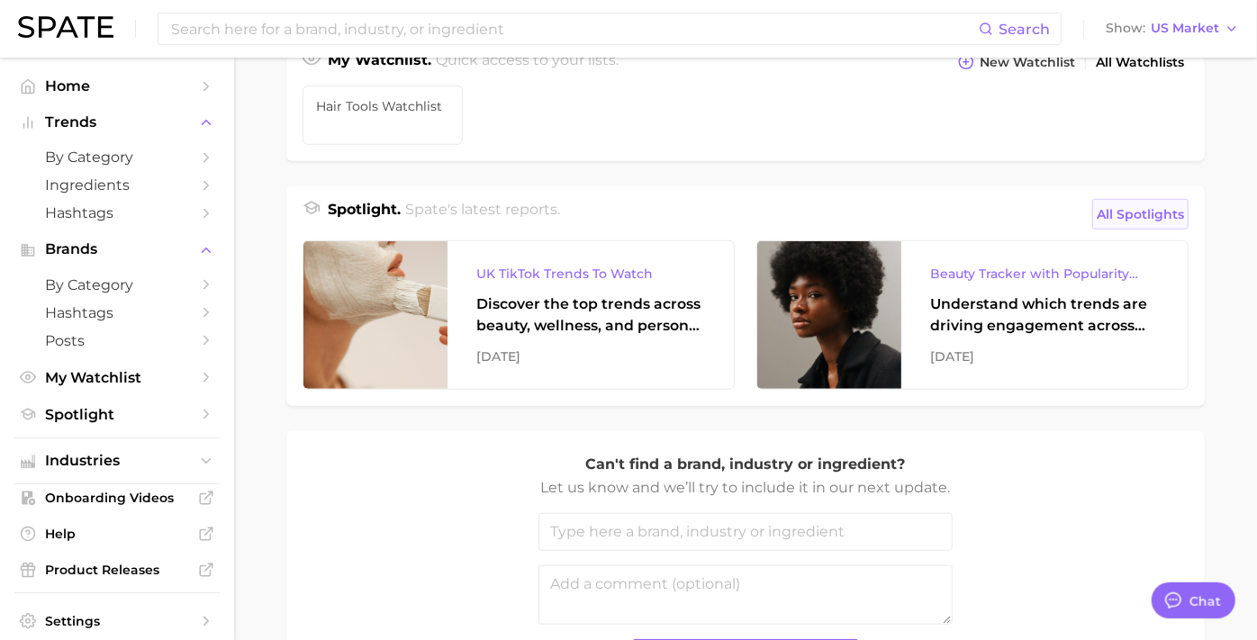
click at [1120, 225] on span "All Spotlights" at bounding box center [1140, 214] width 87 height 22
